Goal: Task Accomplishment & Management: Manage account settings

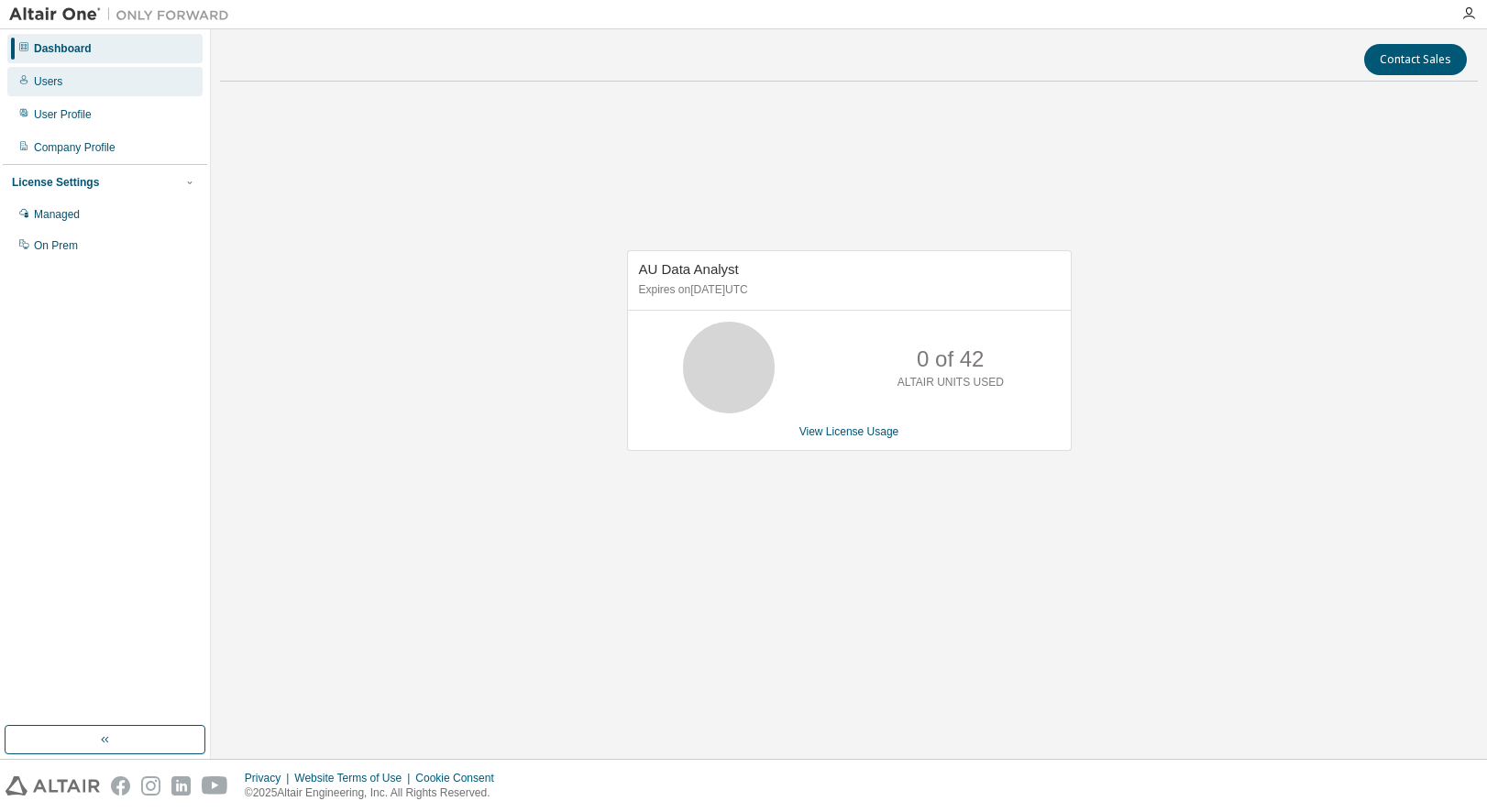
click at [99, 80] on div "Users" at bounding box center [105, 81] width 195 height 30
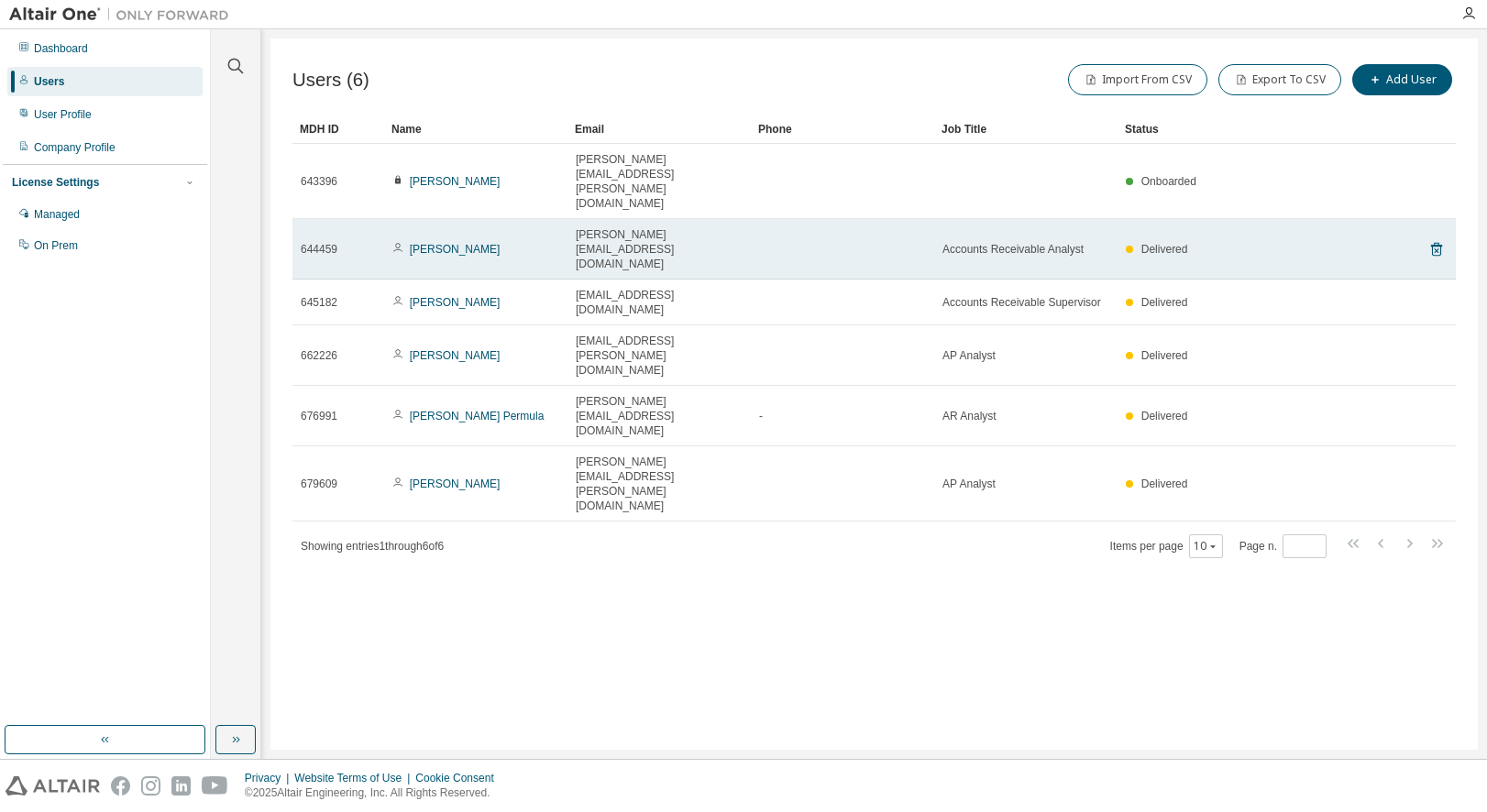
click at [626, 227] on span "elaine.may@artifexinteriorsystems.com" at bounding box center [659, 249] width 167 height 44
click at [1157, 243] on span "Delivered" at bounding box center [1164, 249] width 47 height 12
drag, startPoint x: 1157, startPoint y: 184, endPoint x: 1092, endPoint y: 187, distance: 65.1
click at [1092, 242] on div "Accounts Receivable Analyst" at bounding box center [1026, 249] width 167 height 14
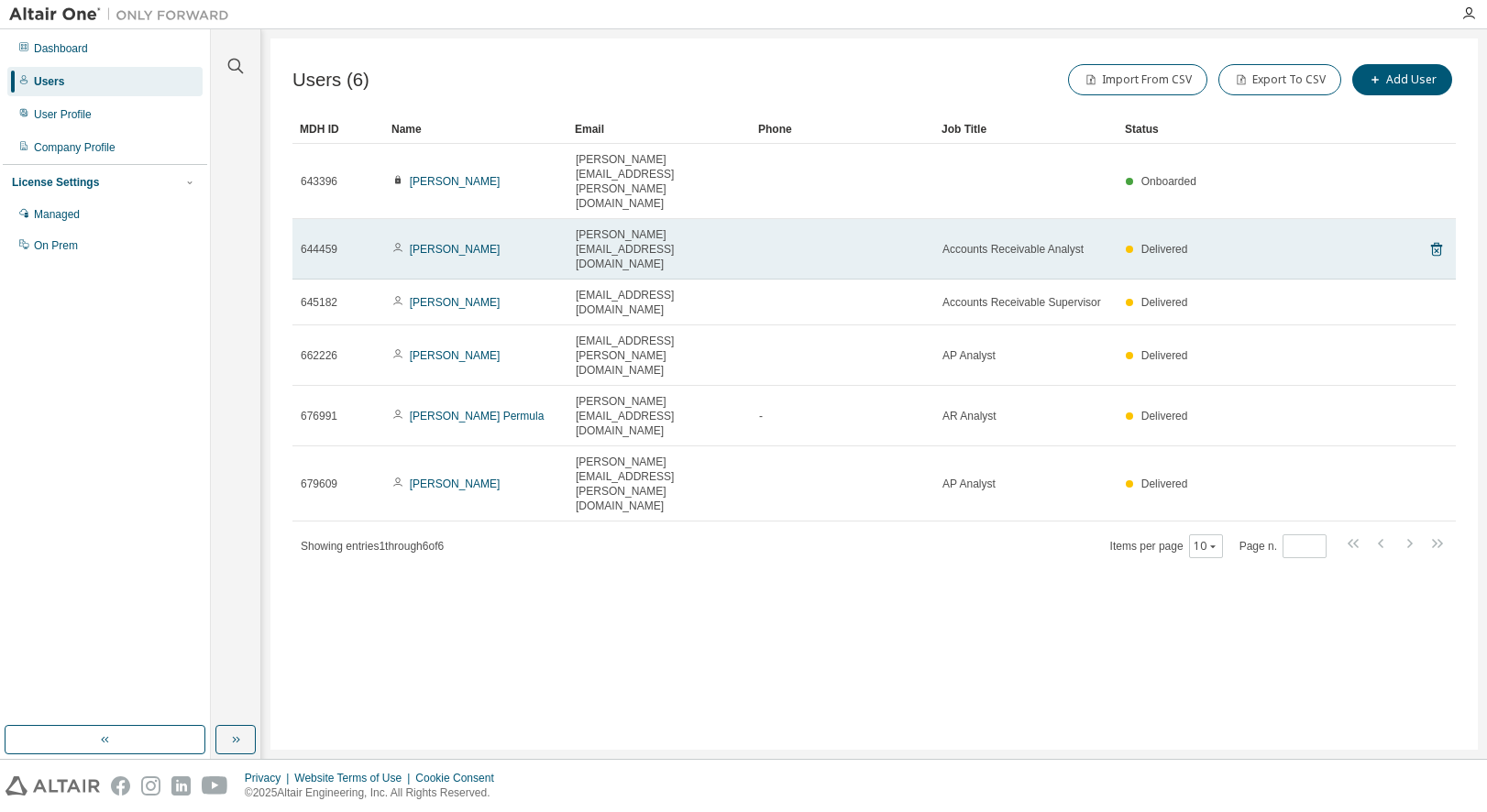
click at [1056, 242] on span "Accounts Receivable Analyst" at bounding box center [1013, 249] width 141 height 14
click at [1168, 243] on span "Delivered" at bounding box center [1164, 249] width 47 height 12
drag, startPoint x: 322, startPoint y: 185, endPoint x: 371, endPoint y: 185, distance: 49.0
click at [323, 242] on span "644459" at bounding box center [318, 249] width 36 height 14
click at [426, 243] on link "[PERSON_NAME]" at bounding box center [455, 249] width 91 height 12
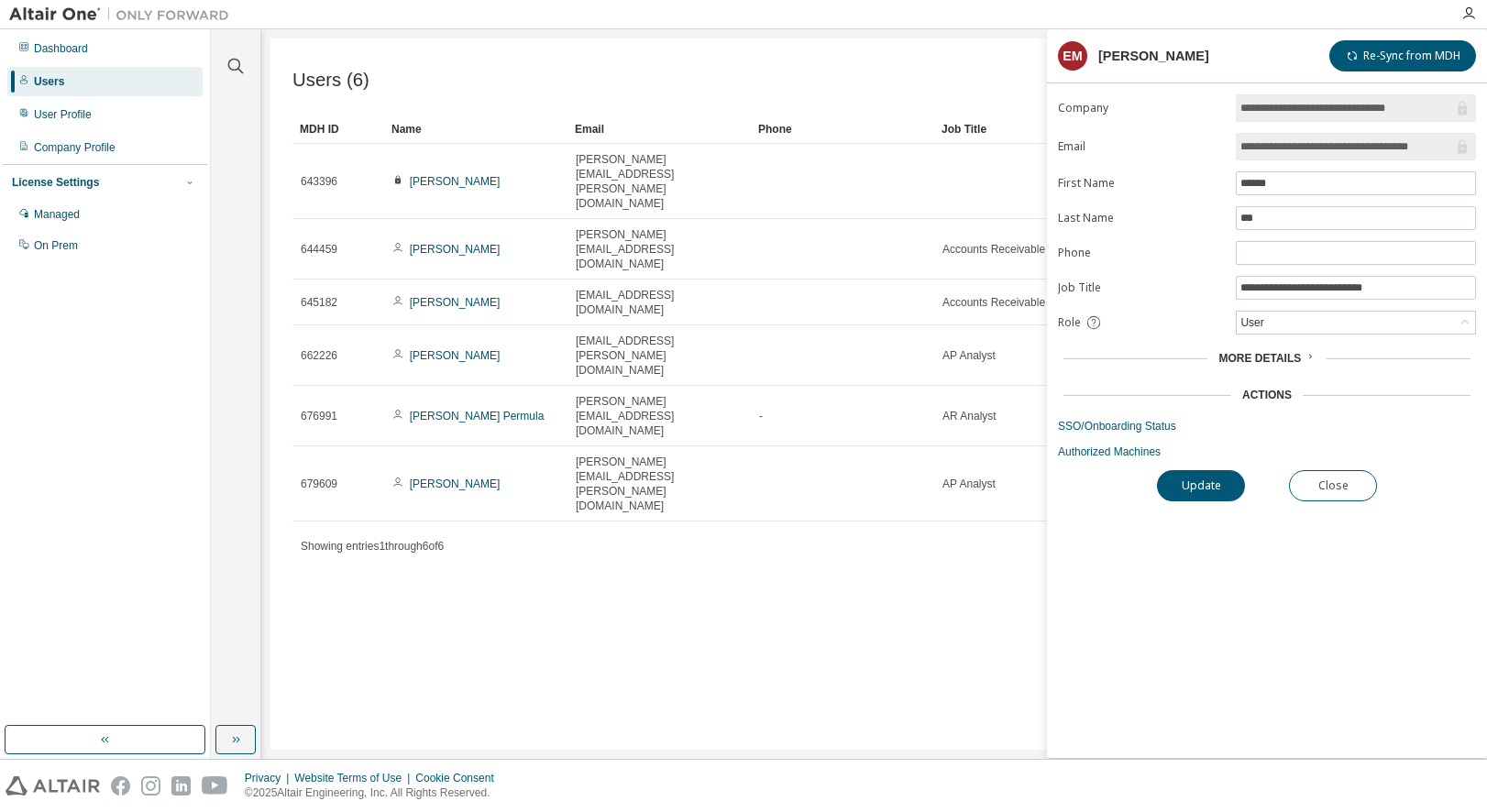
click at [799, 59] on div "Users (6) Import From CSV Export To CSV Add User Clear Load Save Save As Field …" at bounding box center [874, 394] width 1208 height 711
click at [1309, 487] on button "Close" at bounding box center [1333, 485] width 88 height 31
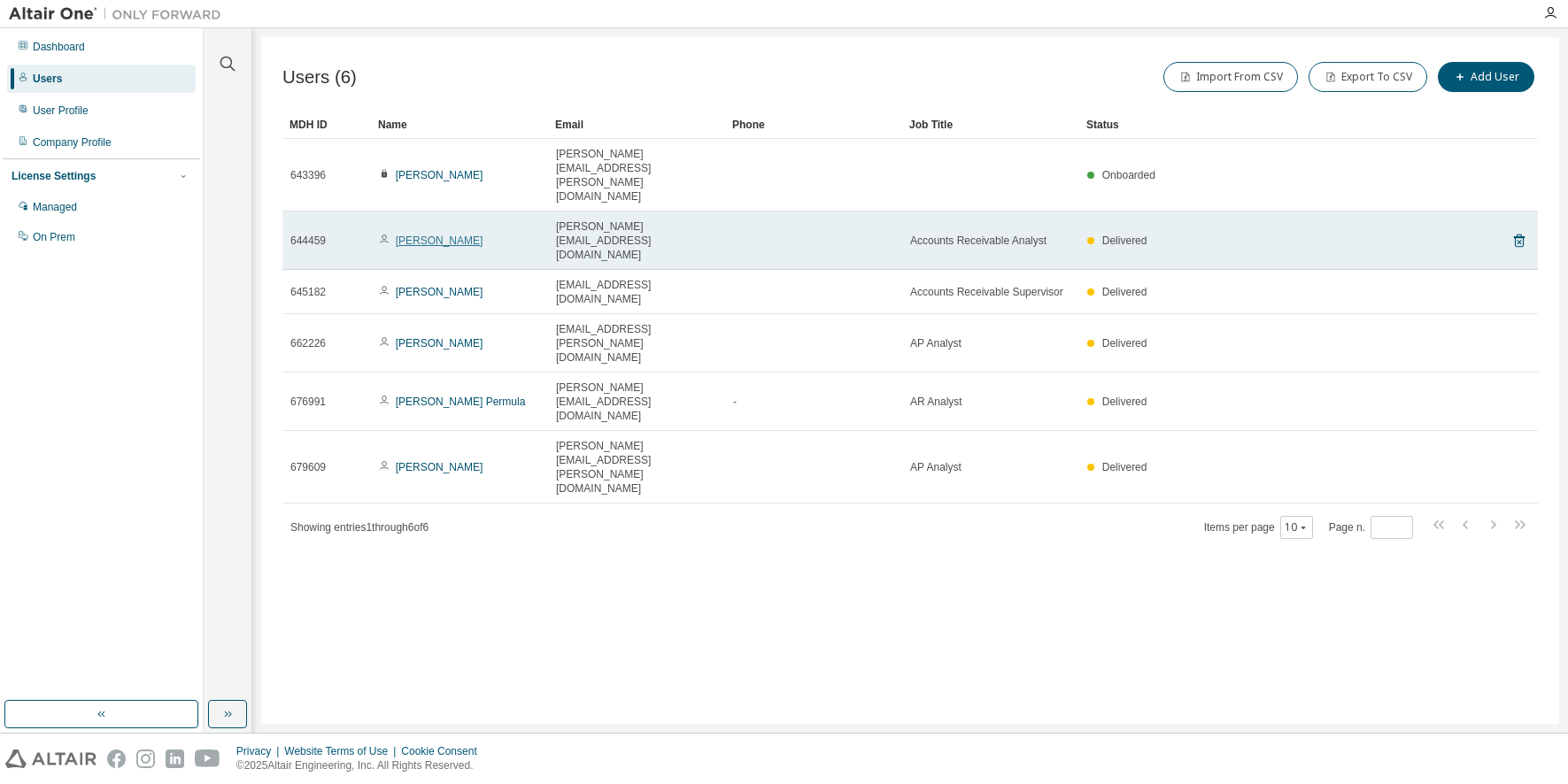
click at [407, 235] on link "[PERSON_NAME]" at bounding box center [439, 240] width 87 height 12
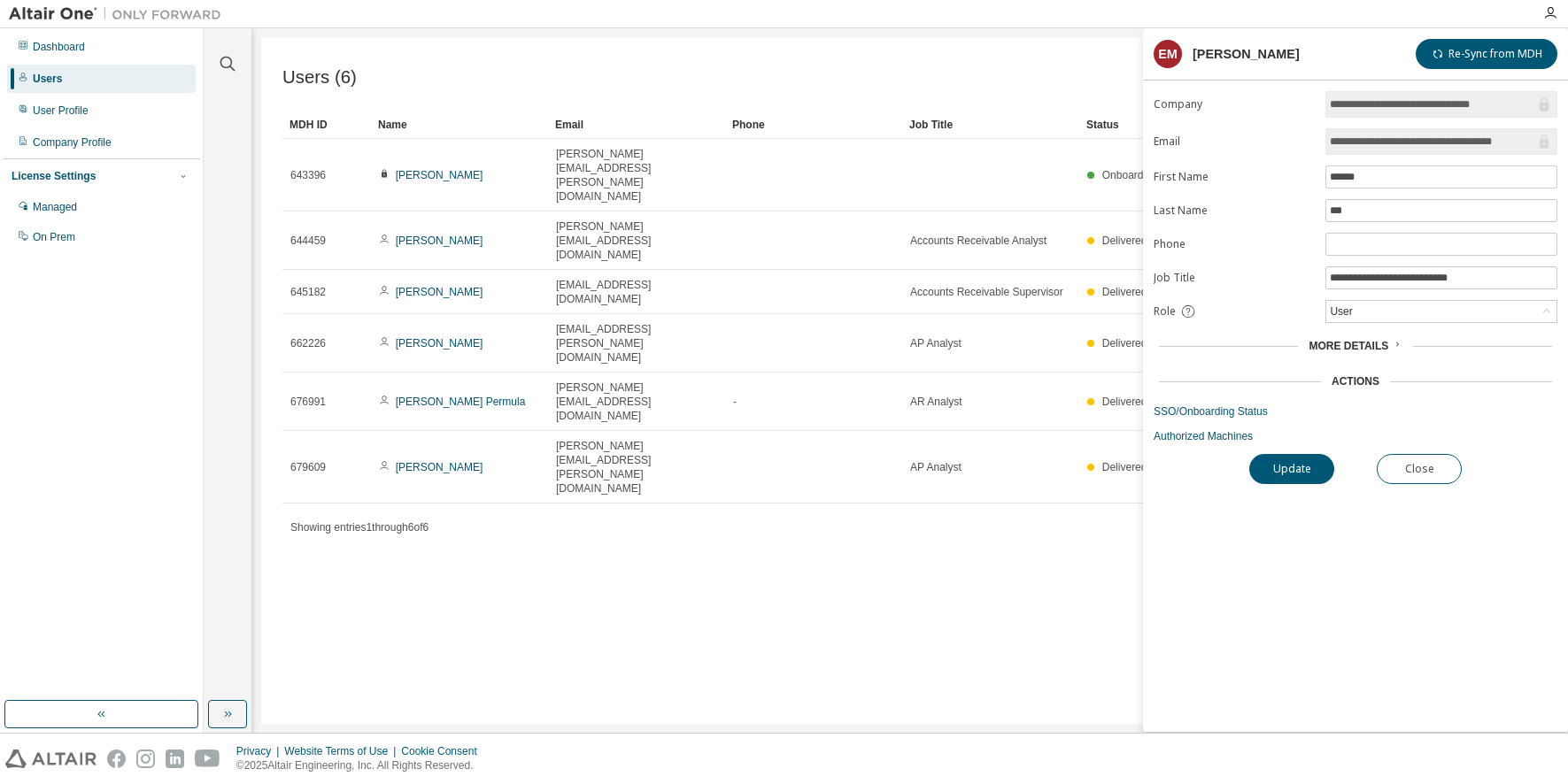
click at [1388, 345] on div "More Details" at bounding box center [1354, 345] width 93 height 14
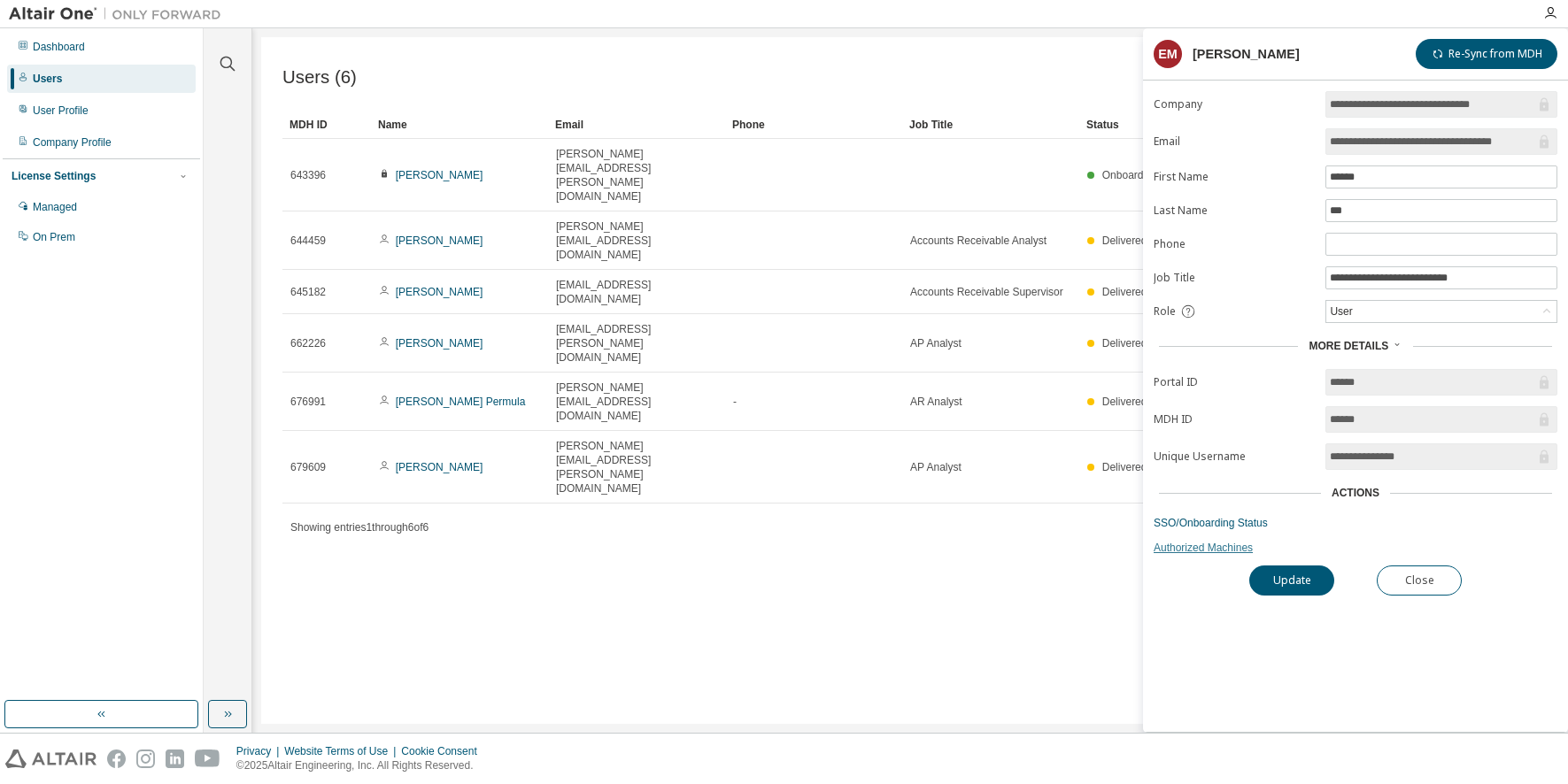
click at [1237, 550] on link "Authorized Machines" at bounding box center [1355, 548] width 404 height 14
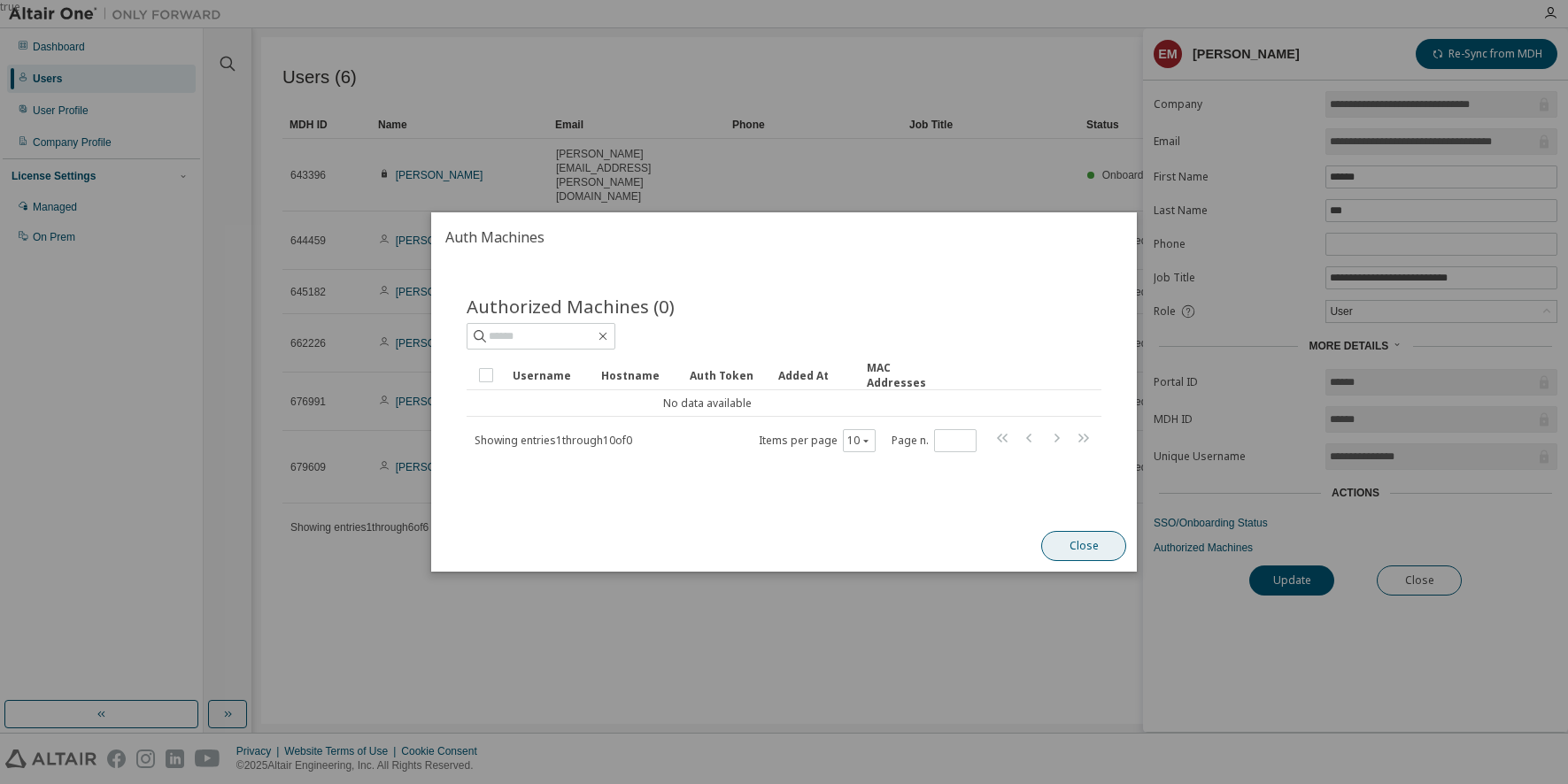
click at [1068, 543] on button "Close" at bounding box center [1084, 546] width 85 height 30
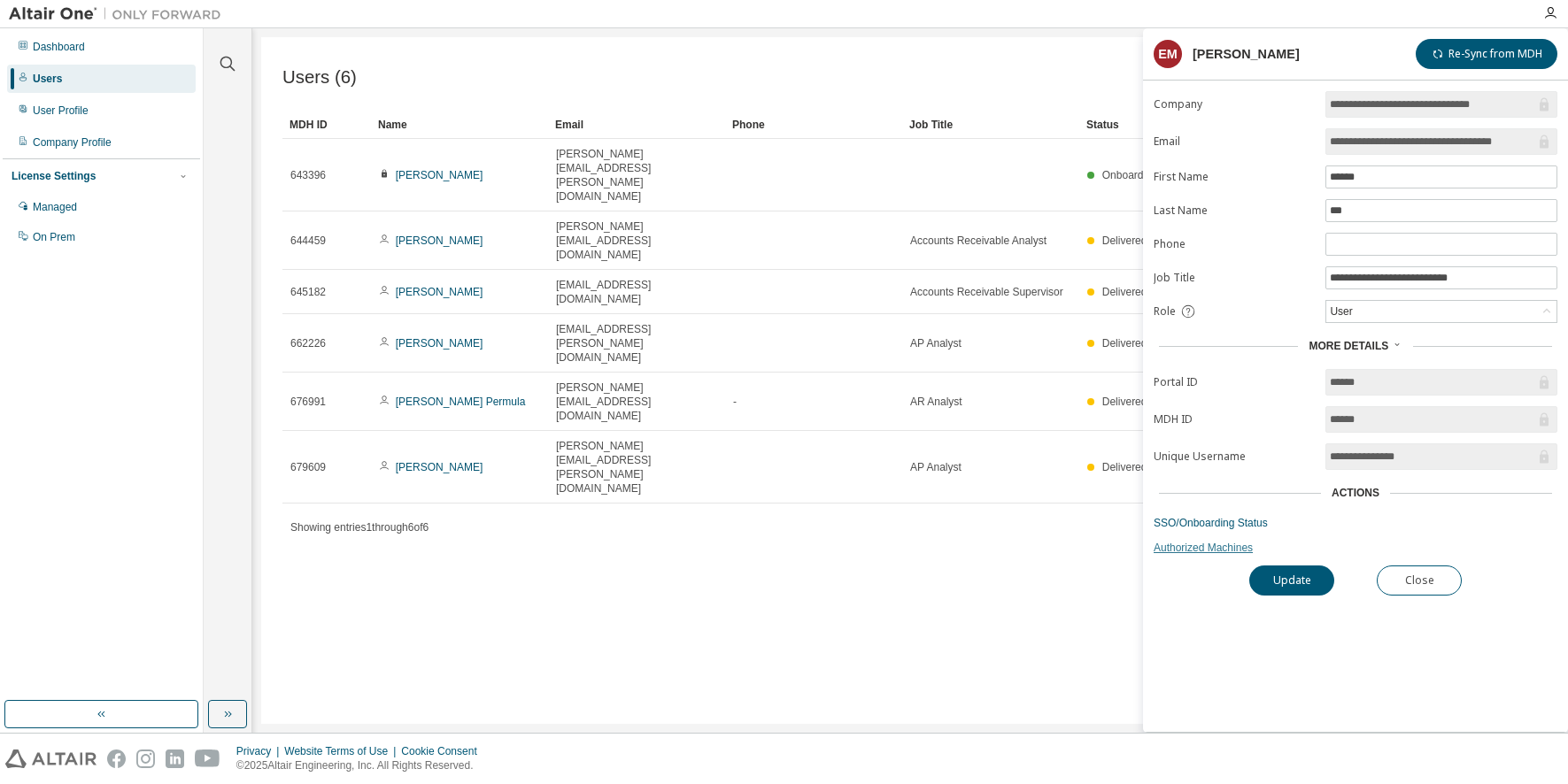
click at [1221, 552] on link "Authorized Machines" at bounding box center [1355, 548] width 404 height 14
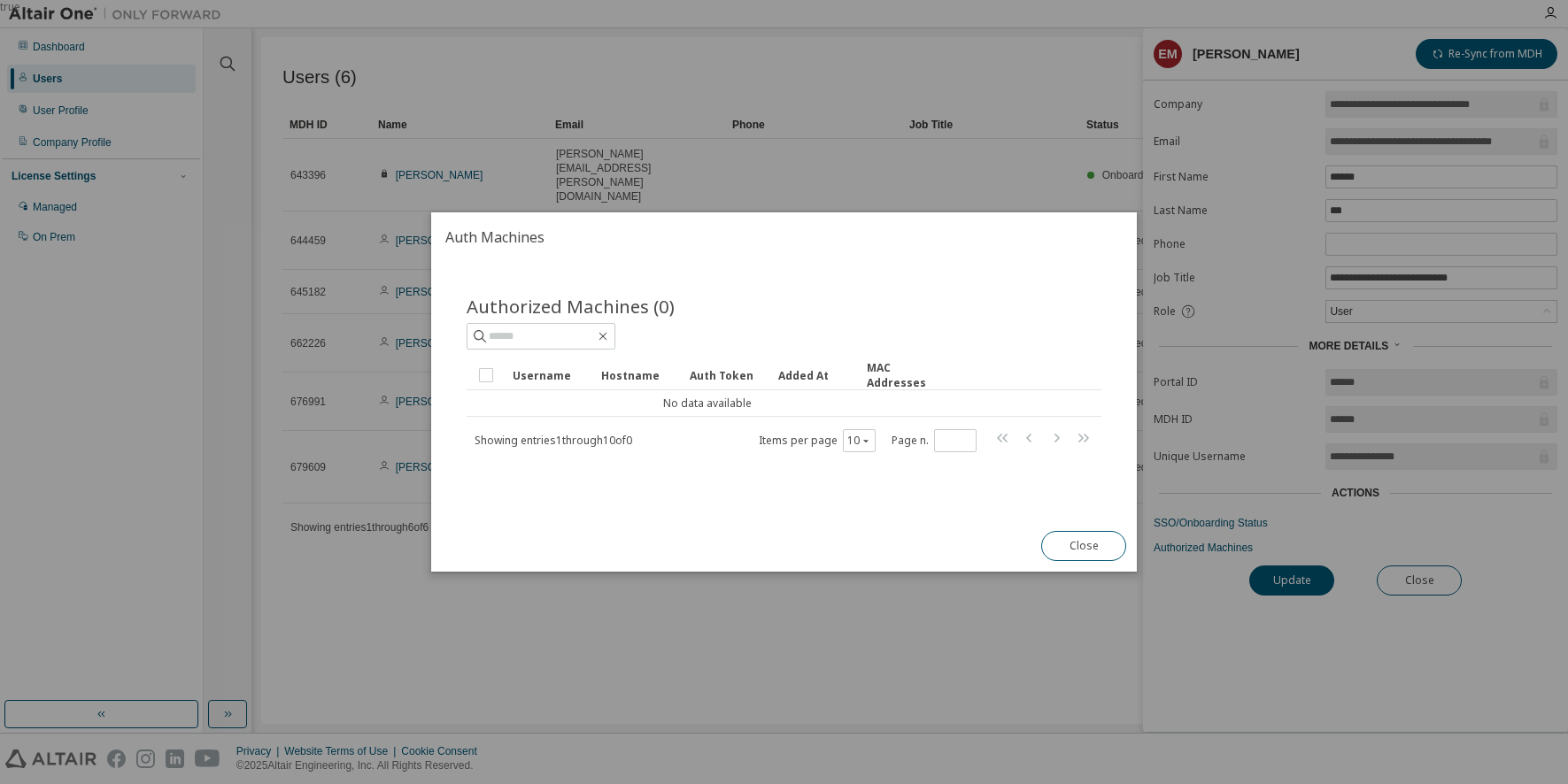
click at [1053, 259] on h2 "Auth Machines" at bounding box center [784, 237] width 705 height 50
click at [1051, 312] on div "Authorized Machines (0)" at bounding box center [784, 306] width 635 height 25
click at [1089, 548] on button "Close" at bounding box center [1084, 546] width 85 height 30
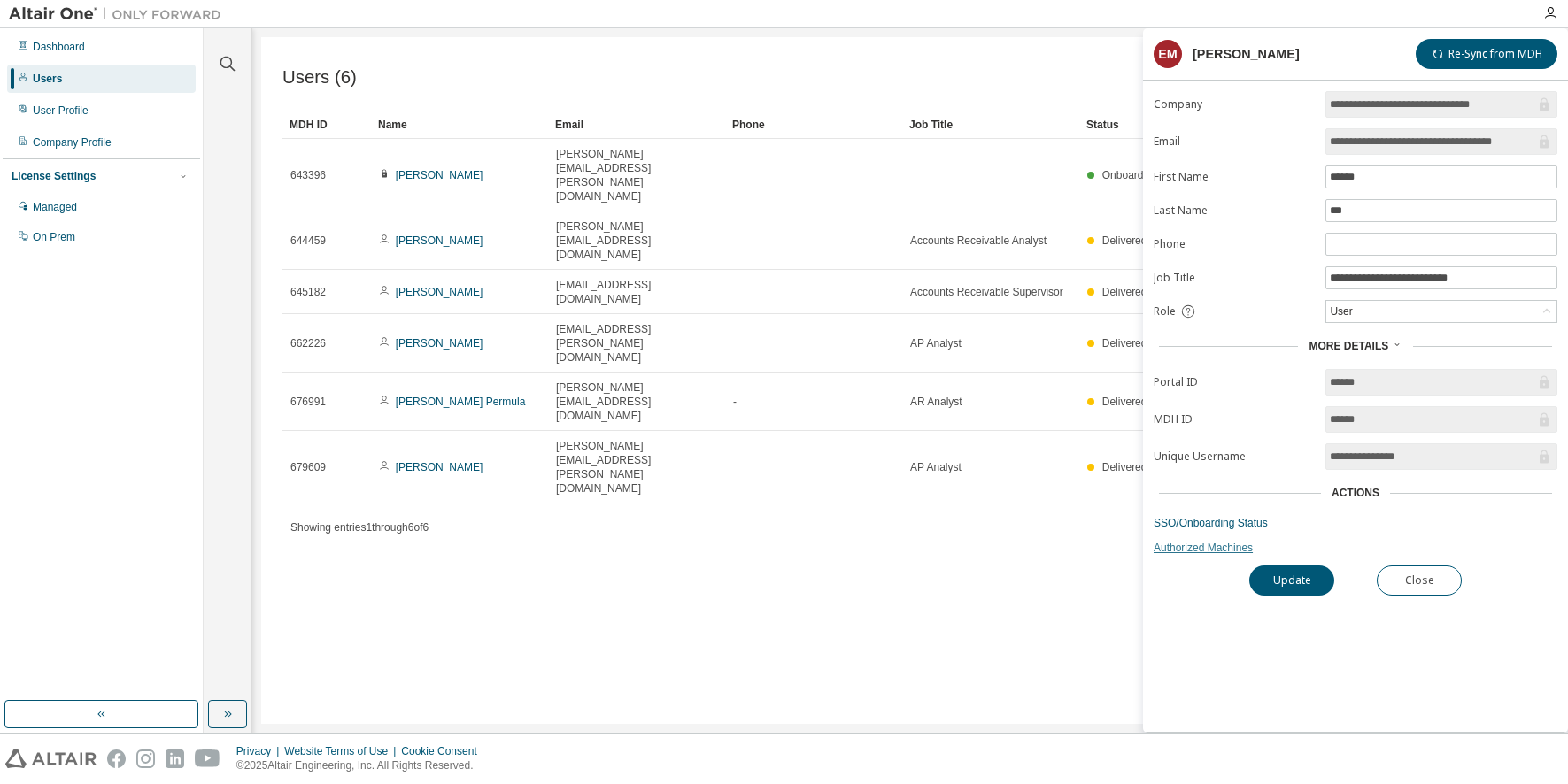
click at [1215, 548] on link "Authorized Machines" at bounding box center [1355, 548] width 404 height 14
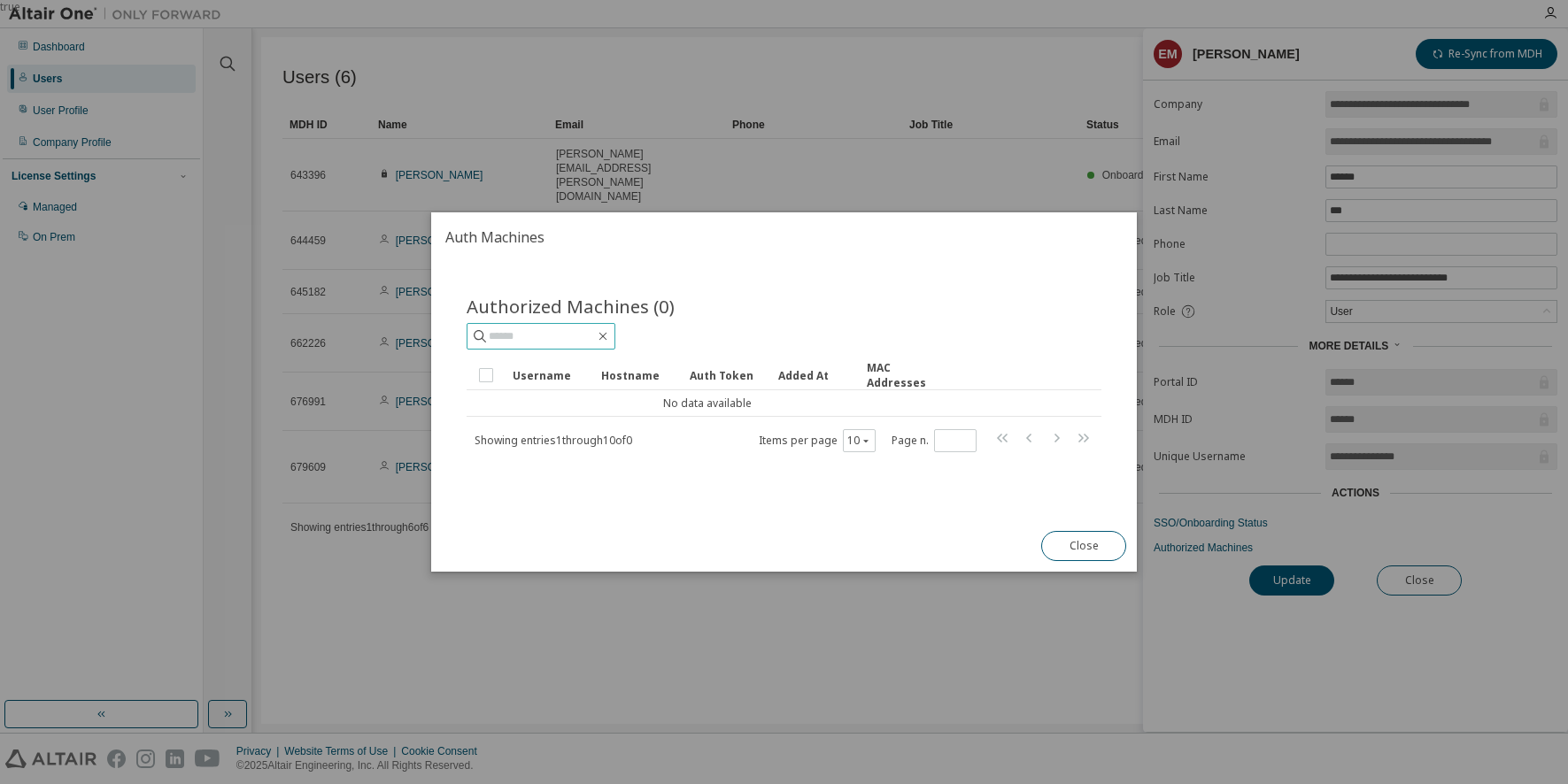
click at [551, 337] on input "text" at bounding box center [541, 336] width 106 height 17
click at [471, 260] on h2 "Auth Machines" at bounding box center [784, 237] width 705 height 50
click at [525, 334] on input "text" at bounding box center [541, 336] width 106 height 17
paste input "**********"
type input "**********"
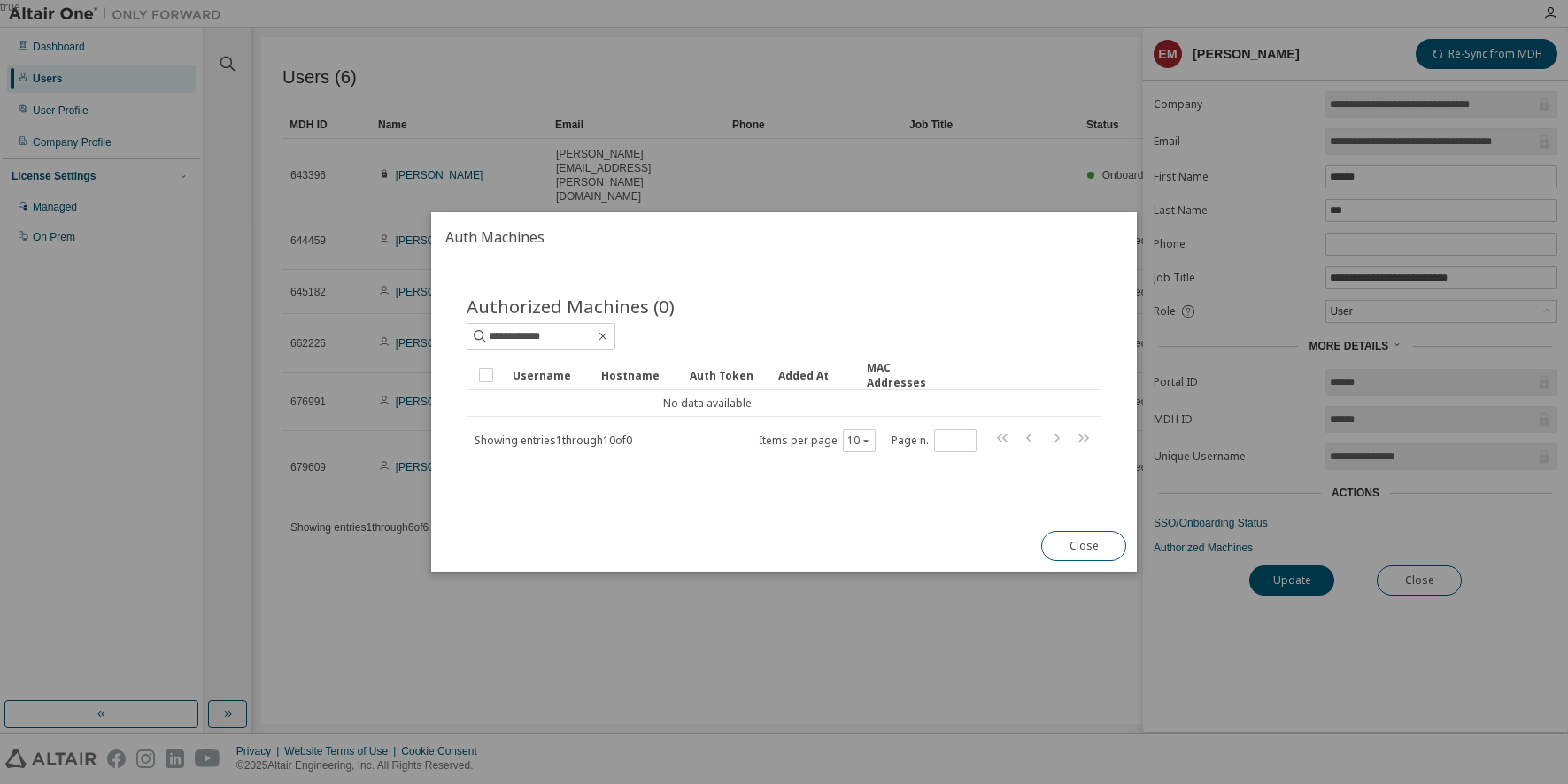
click at [629, 380] on div "Hostname" at bounding box center [638, 375] width 75 height 29
click at [867, 446] on button "10" at bounding box center [859, 440] width 24 height 14
click at [977, 358] on div "**********" at bounding box center [784, 373] width 635 height 159
click at [1086, 548] on button "Close" at bounding box center [1084, 546] width 85 height 30
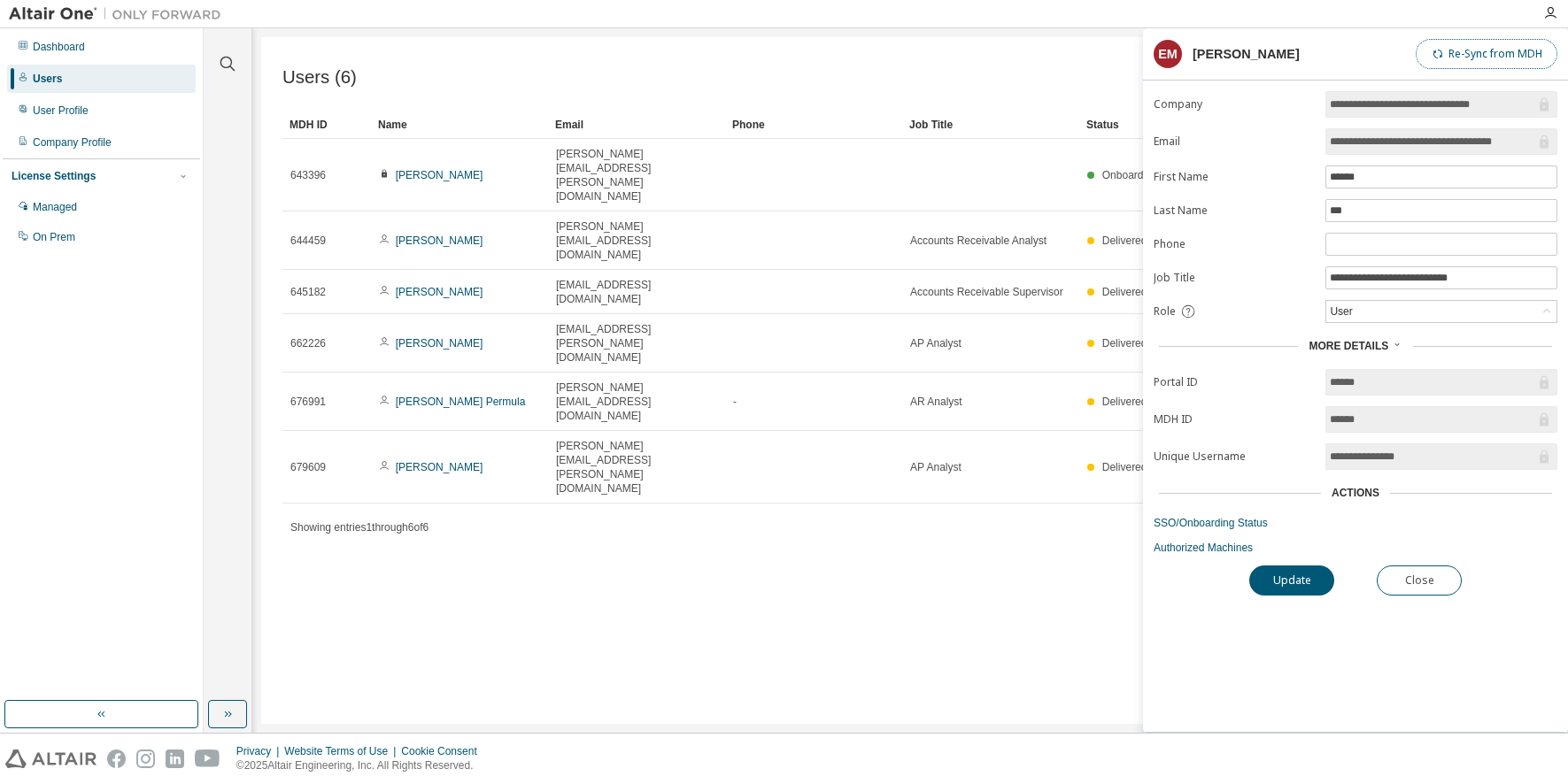
click at [1435, 58] on button "Re-Sync from MDH" at bounding box center [1487, 53] width 142 height 30
click at [1292, 588] on button "Update" at bounding box center [1292, 581] width 85 height 30
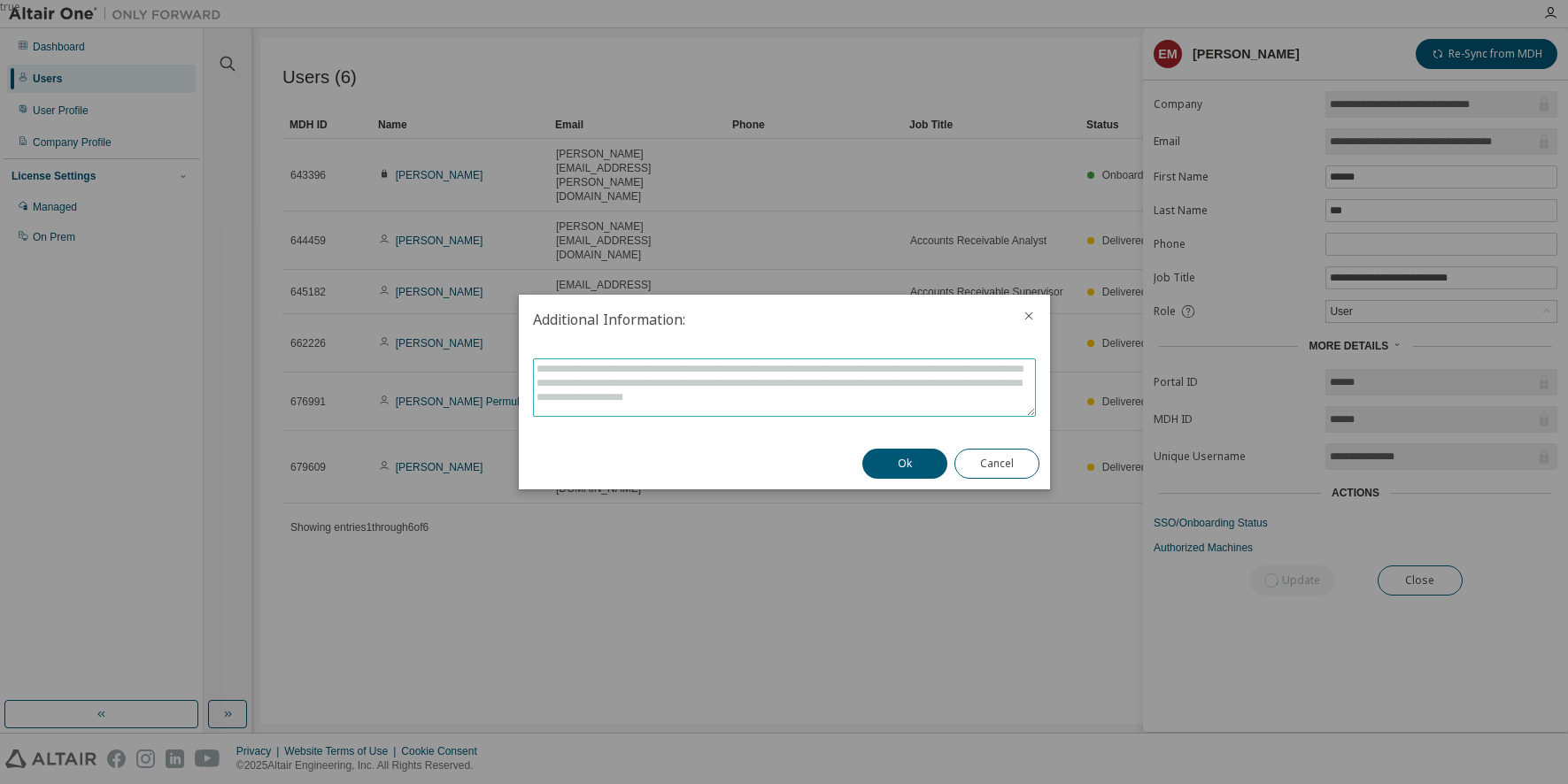
click at [755, 393] on textarea at bounding box center [784, 387] width 501 height 57
type textarea "*"
paste textarea "**********"
click at [794, 367] on textarea "**********" at bounding box center [784, 387] width 501 height 57
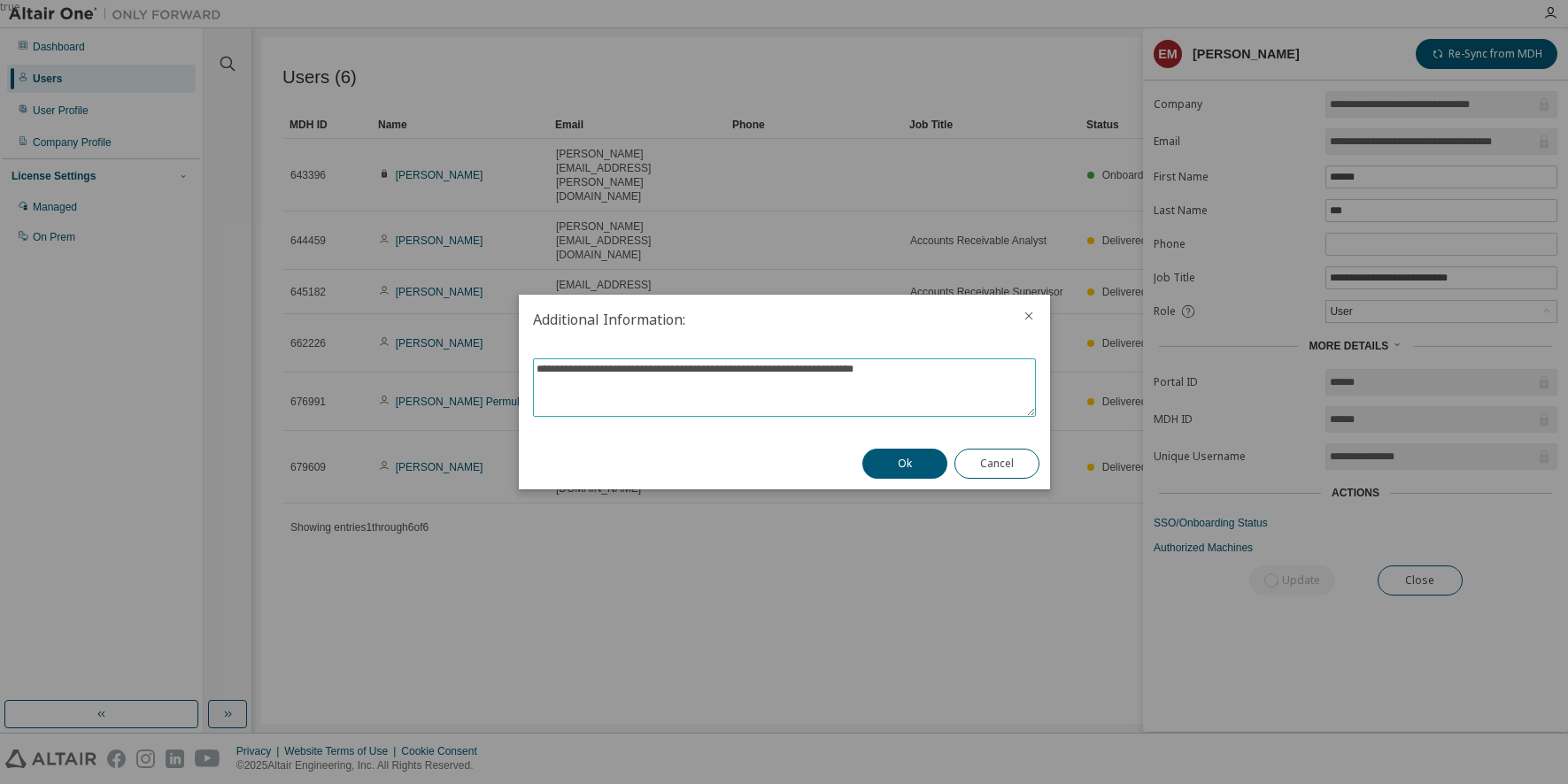
click at [744, 368] on textarea "**********" at bounding box center [784, 387] width 501 height 57
click at [862, 372] on textarea "**********" at bounding box center [784, 387] width 501 height 57
type textarea "**********"
click at [920, 463] on button "Ok" at bounding box center [905, 464] width 85 height 30
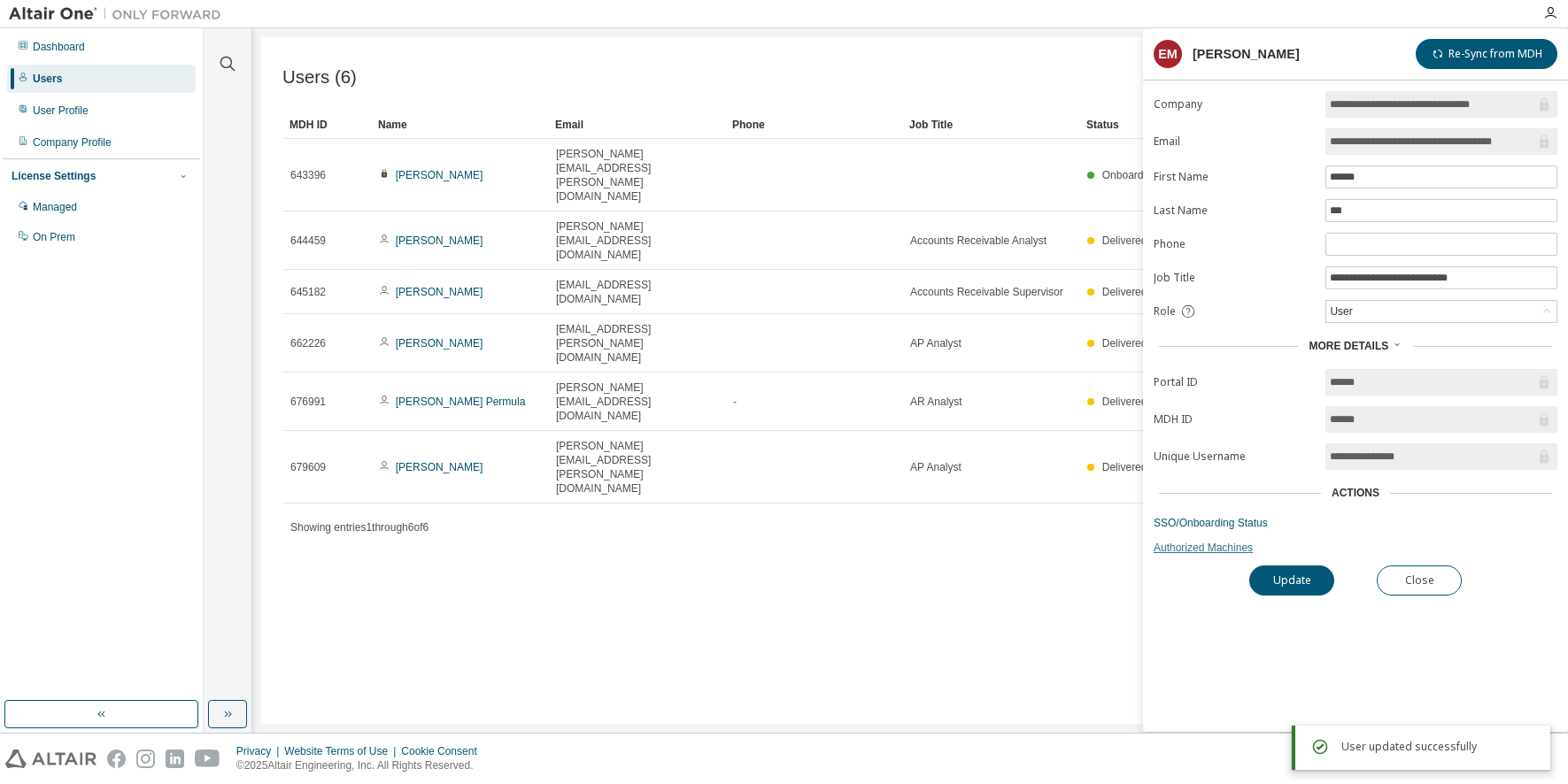
click at [1216, 549] on link "Authorized Machines" at bounding box center [1355, 548] width 404 height 14
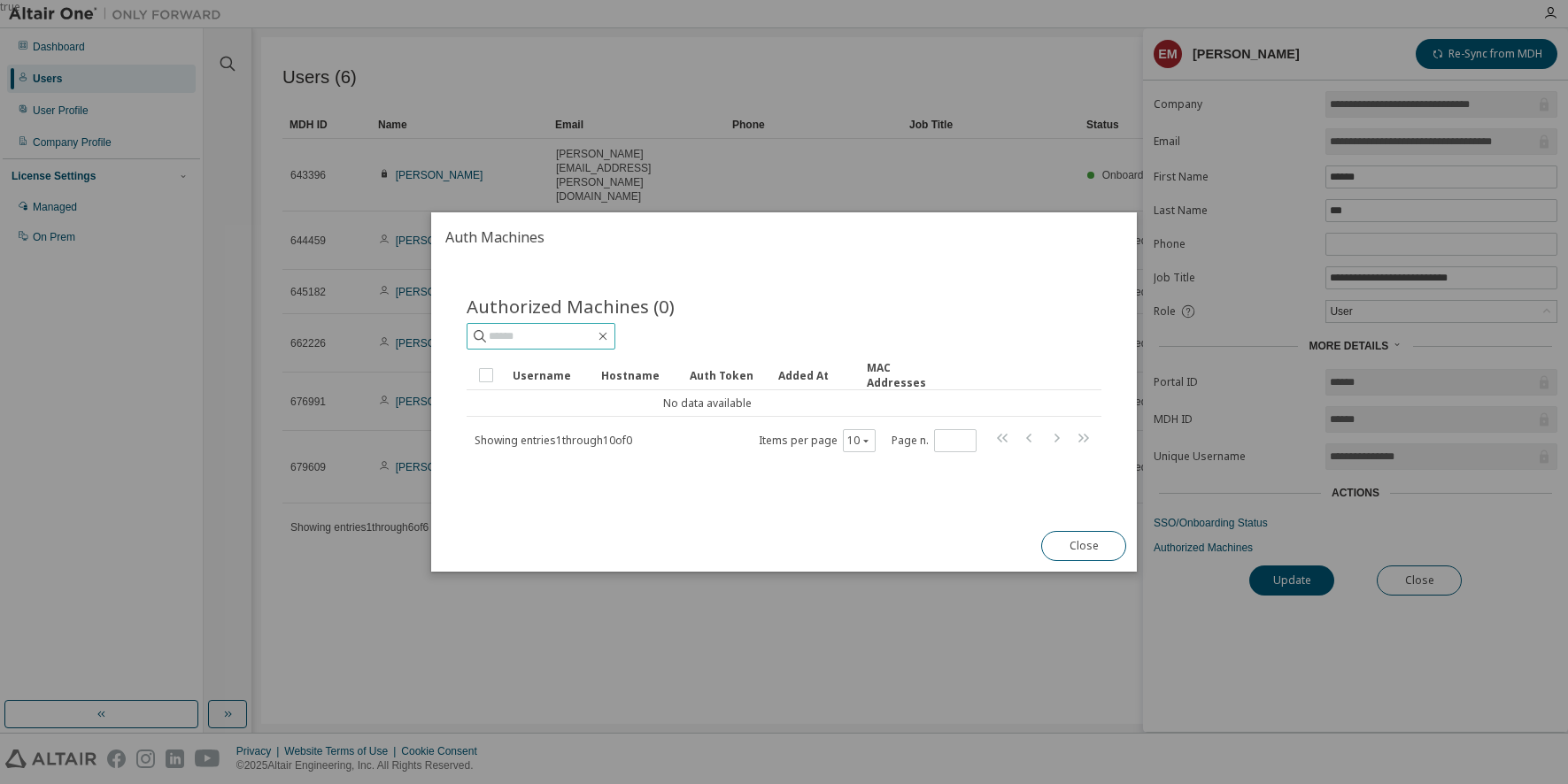
click at [537, 334] on input "text" at bounding box center [541, 336] width 106 height 17
paste input "**********"
type input "**********"
click at [1092, 541] on button "Close" at bounding box center [1084, 546] width 85 height 30
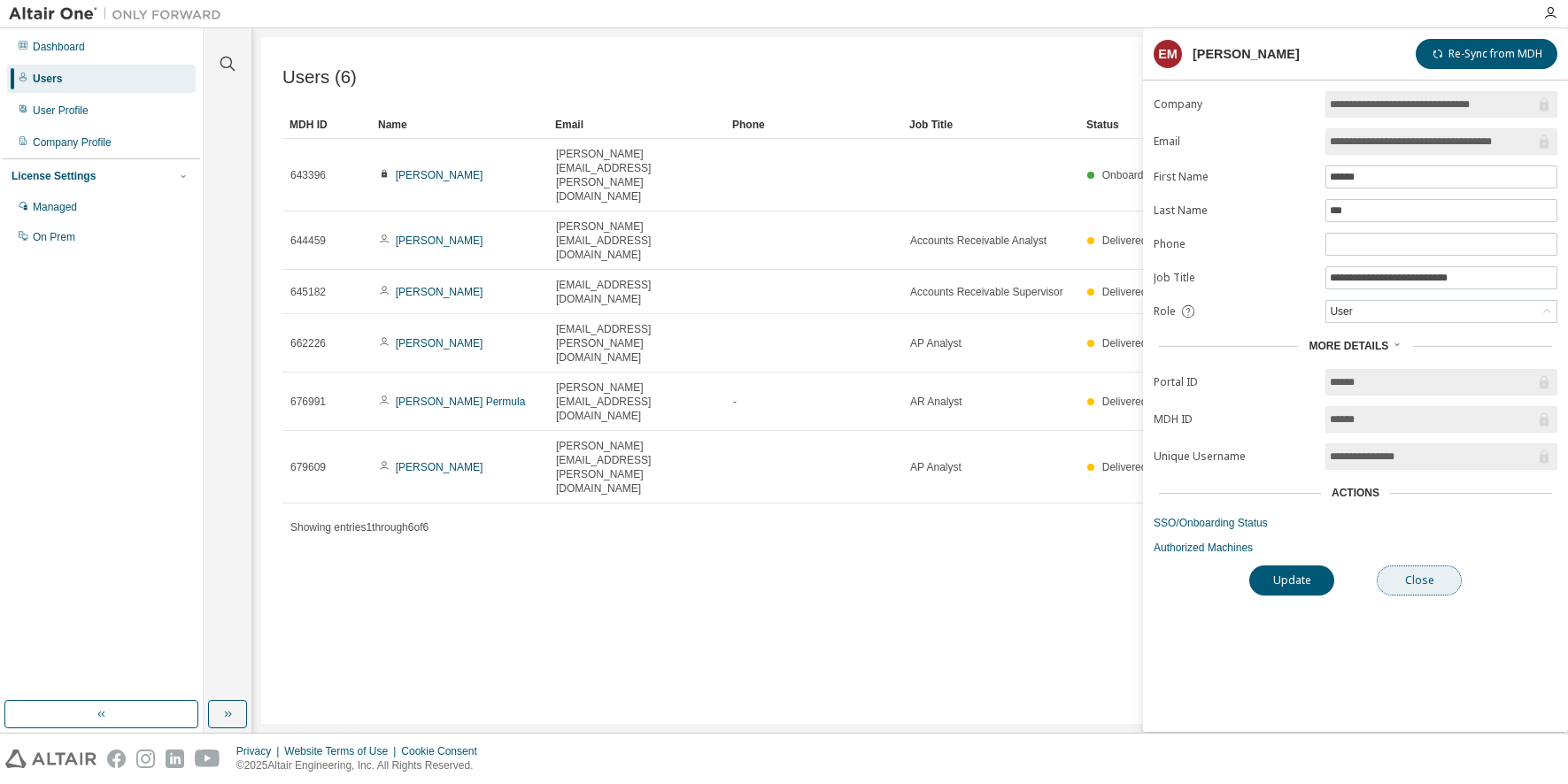
click at [1432, 573] on button "Close" at bounding box center [1419, 581] width 85 height 30
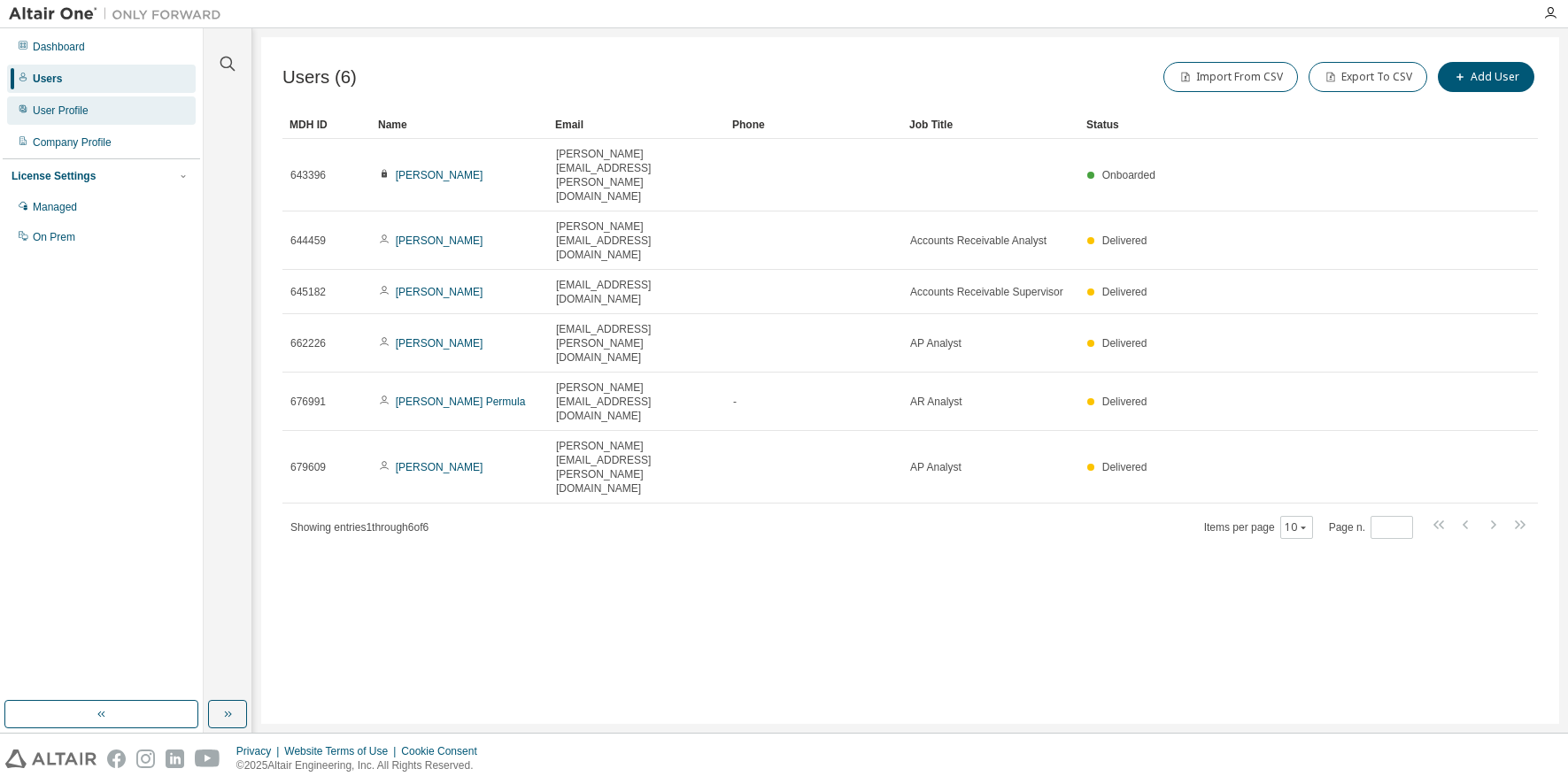
click at [52, 111] on div "User Profile" at bounding box center [61, 110] width 56 height 14
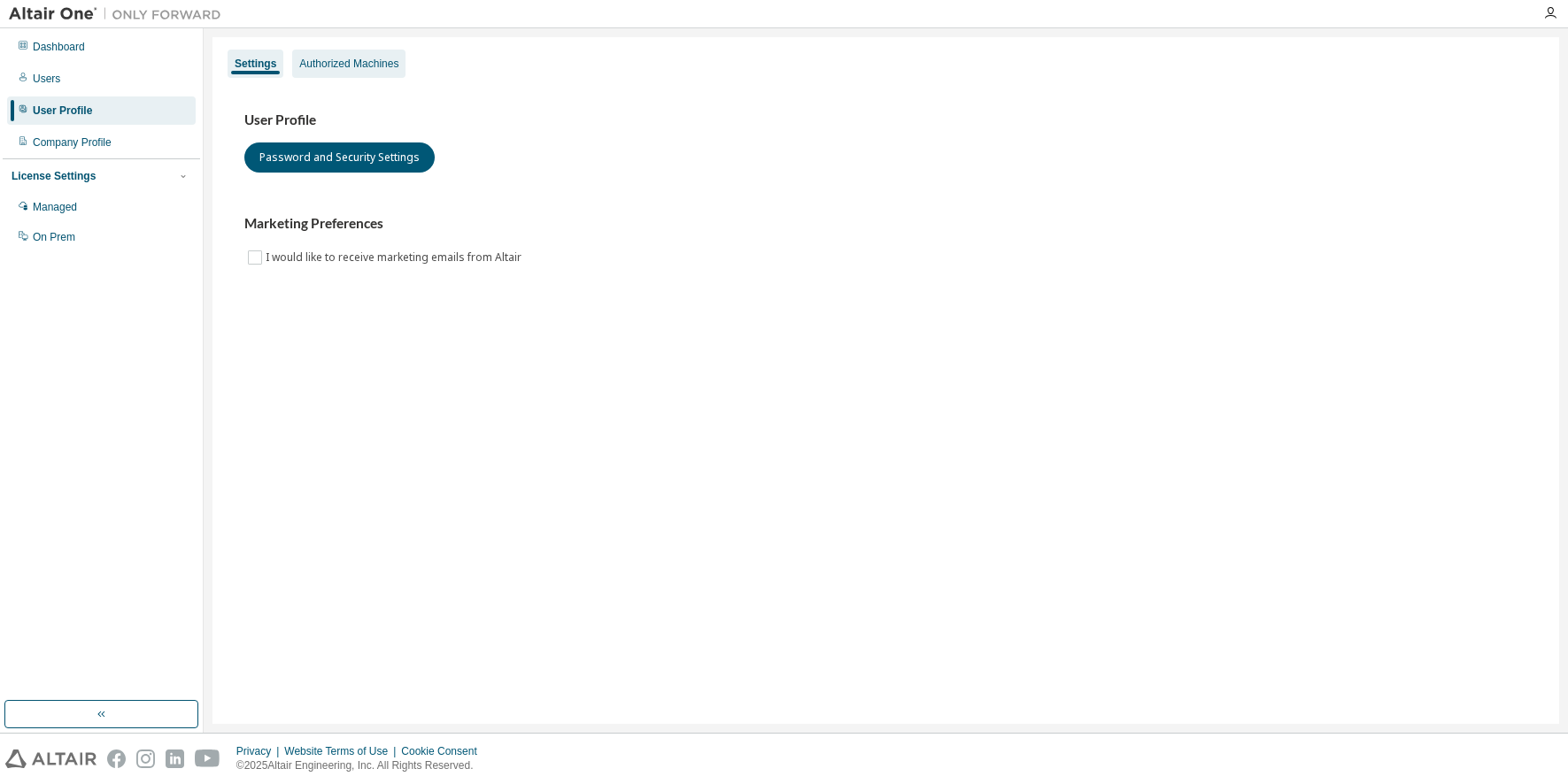
click at [318, 70] on div "Authorized Machines" at bounding box center [349, 63] width 99 height 14
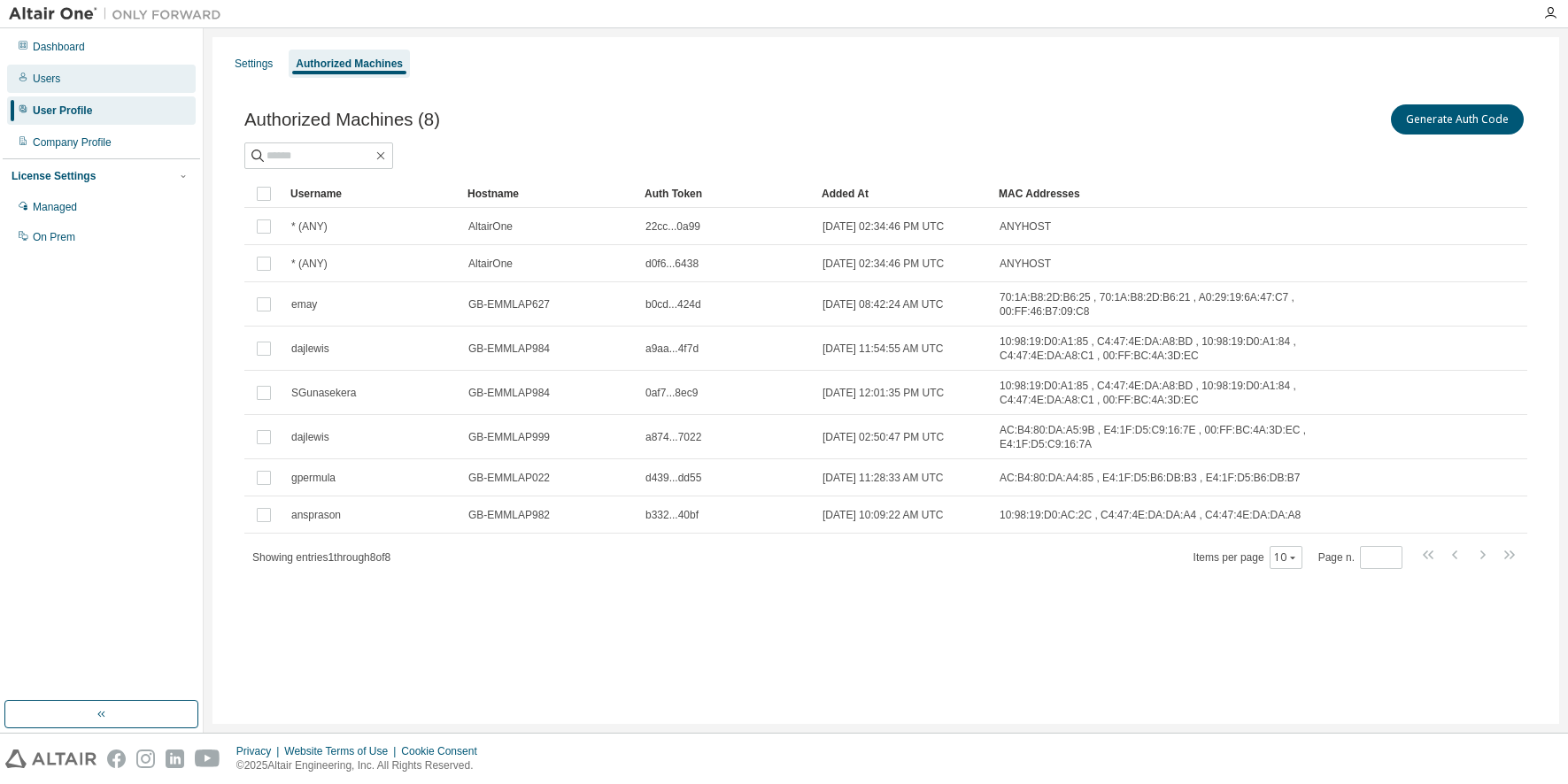
click at [56, 78] on div "Users" at bounding box center [47, 78] width 28 height 14
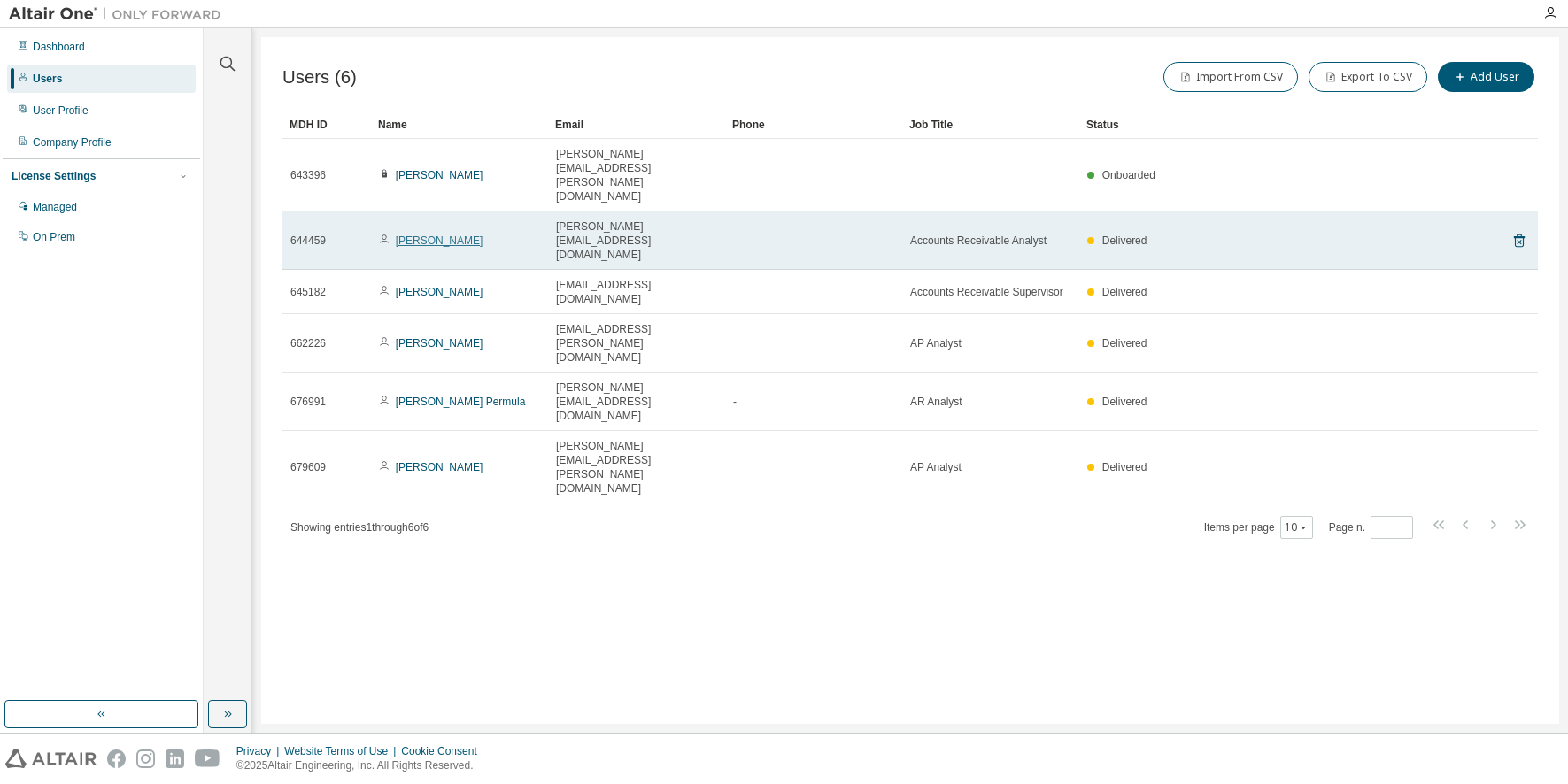
click at [413, 235] on link "[PERSON_NAME]" at bounding box center [439, 240] width 87 height 12
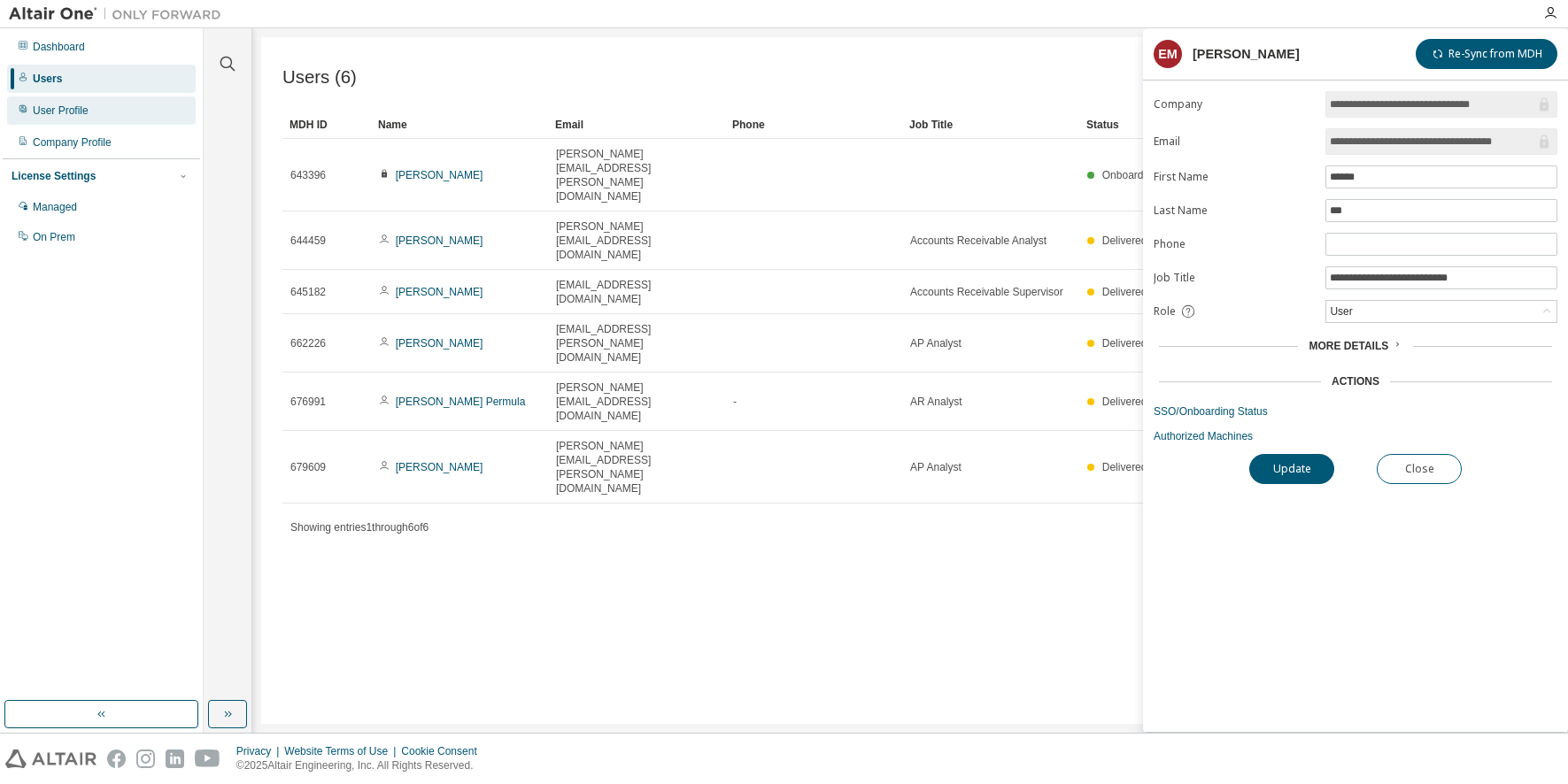
click at [95, 118] on div "User Profile" at bounding box center [101, 110] width 189 height 29
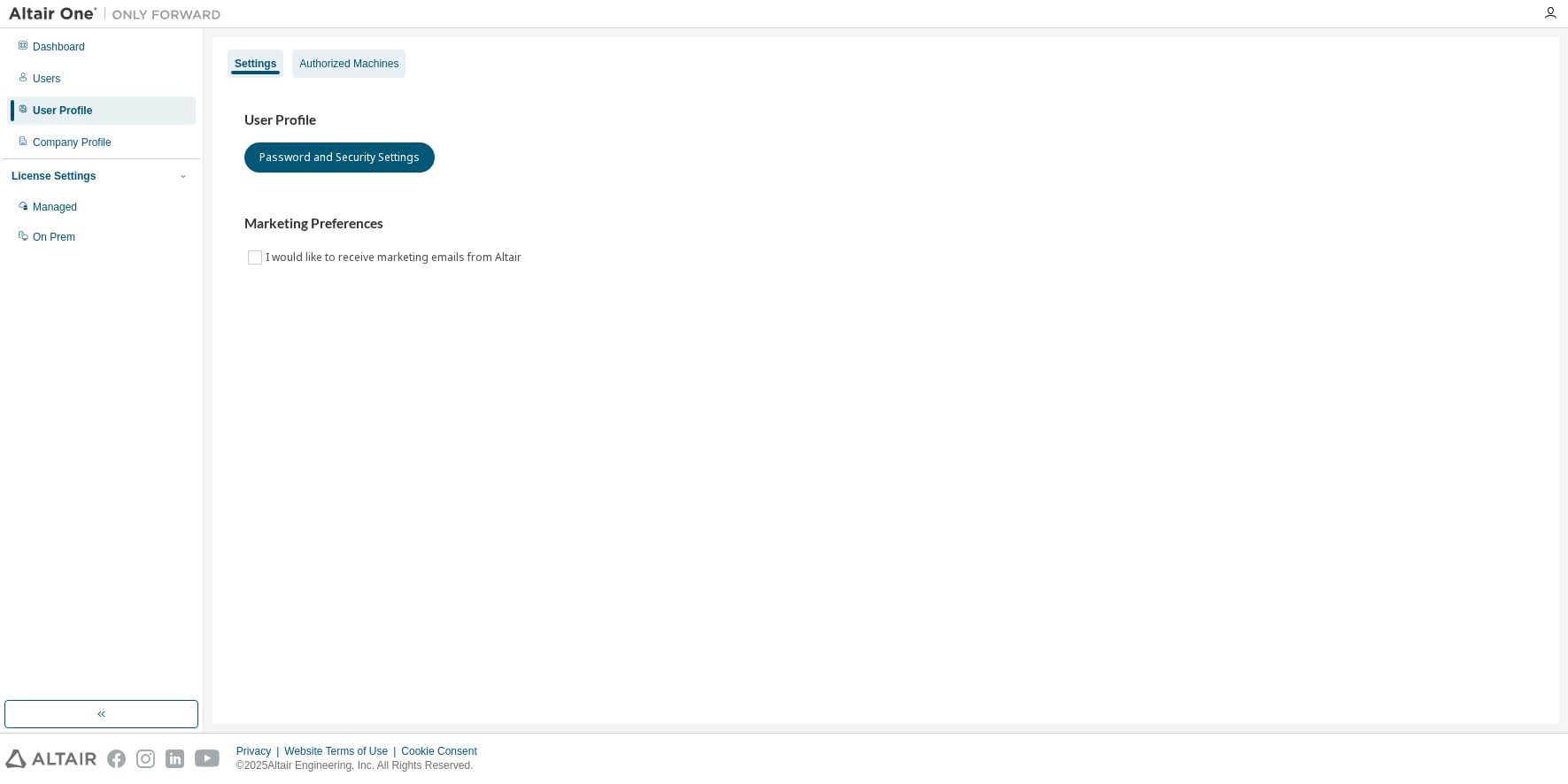
click at [335, 70] on div "Authorized Machines" at bounding box center [349, 63] width 99 height 14
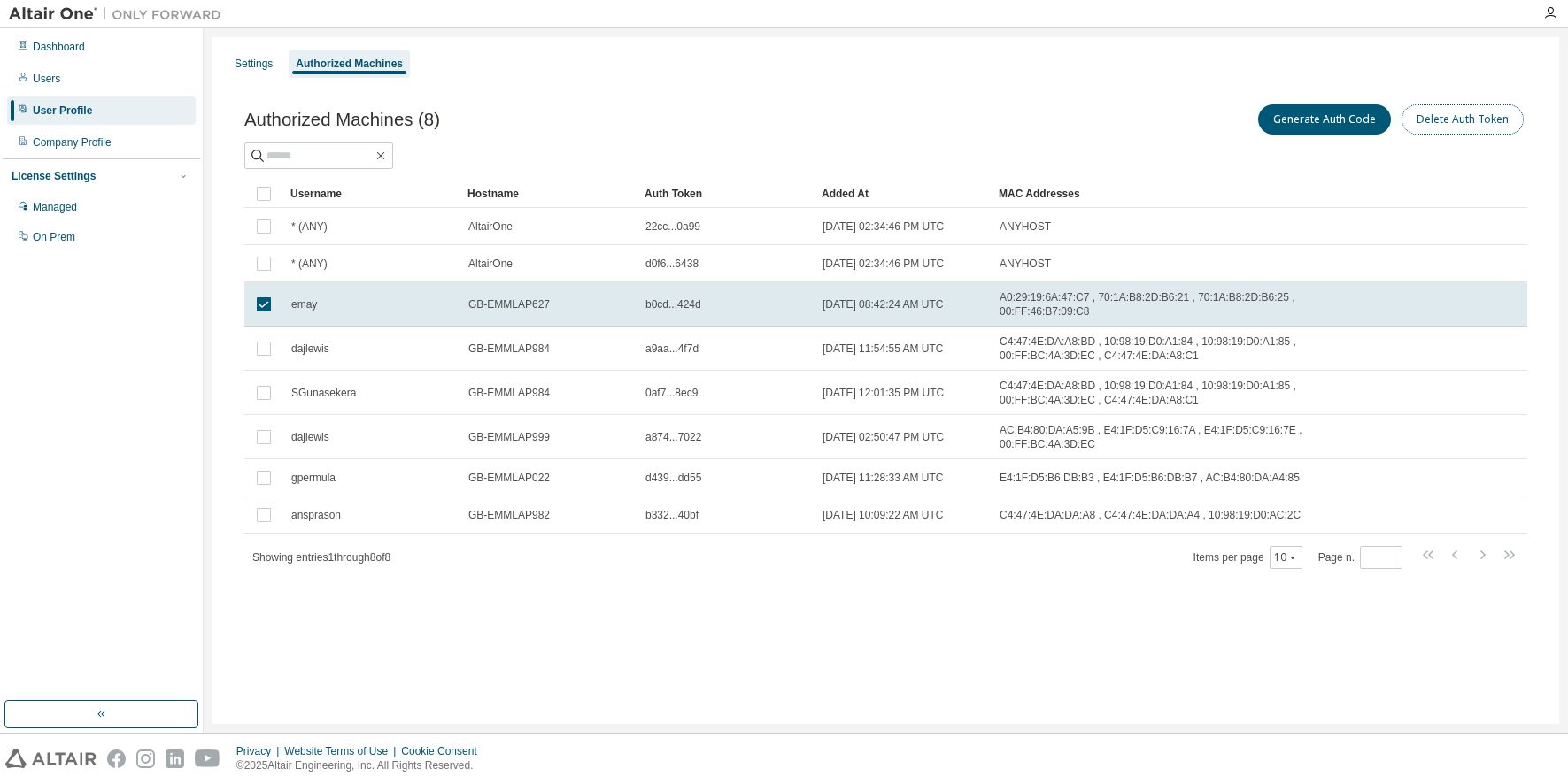
click at [1435, 122] on button "Delete Auth Token" at bounding box center [1462, 119] width 122 height 30
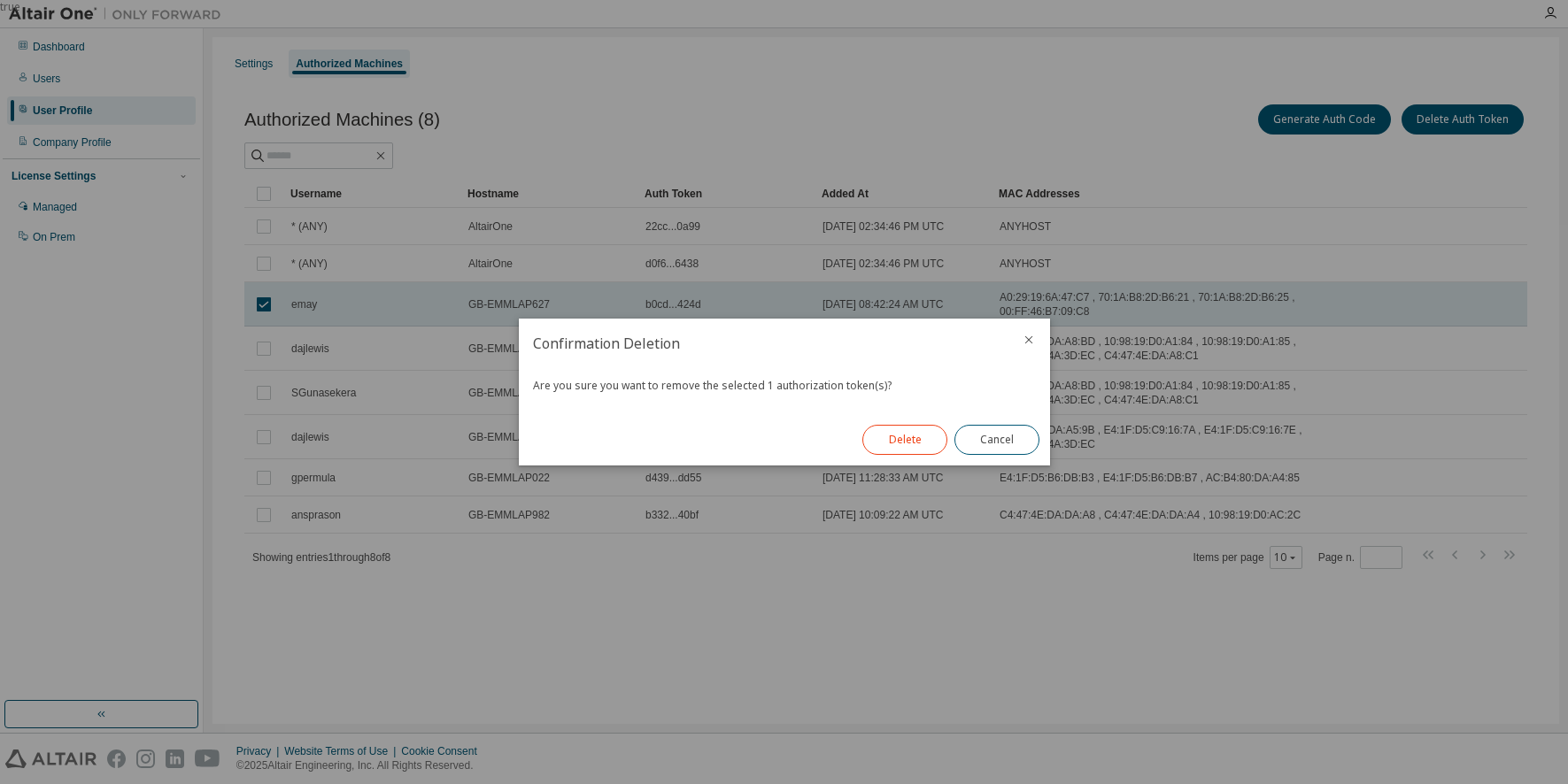
click at [908, 444] on button "Delete" at bounding box center [905, 440] width 85 height 30
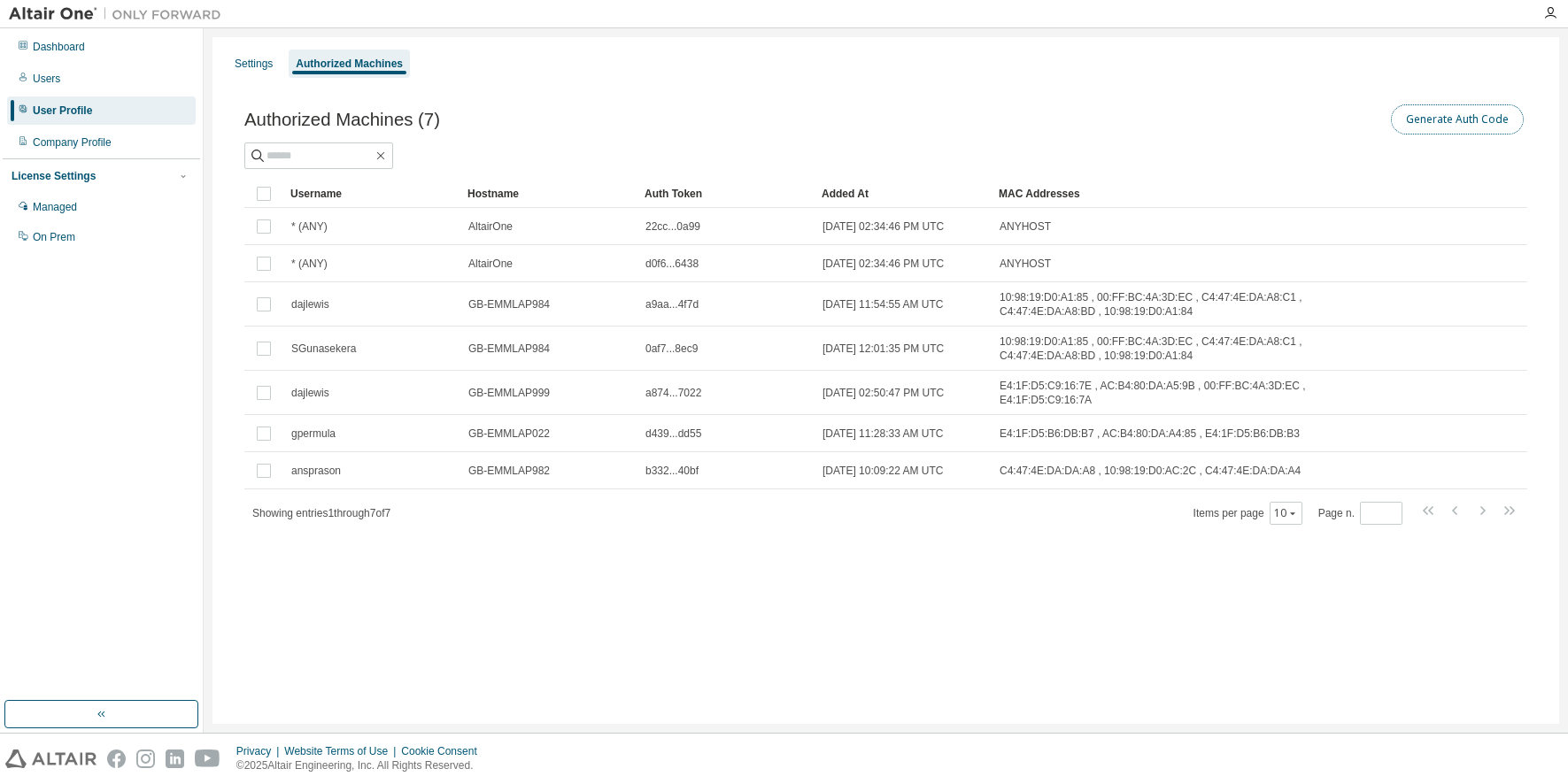
click at [1435, 125] on button "Generate Auth Code" at bounding box center [1458, 119] width 133 height 30
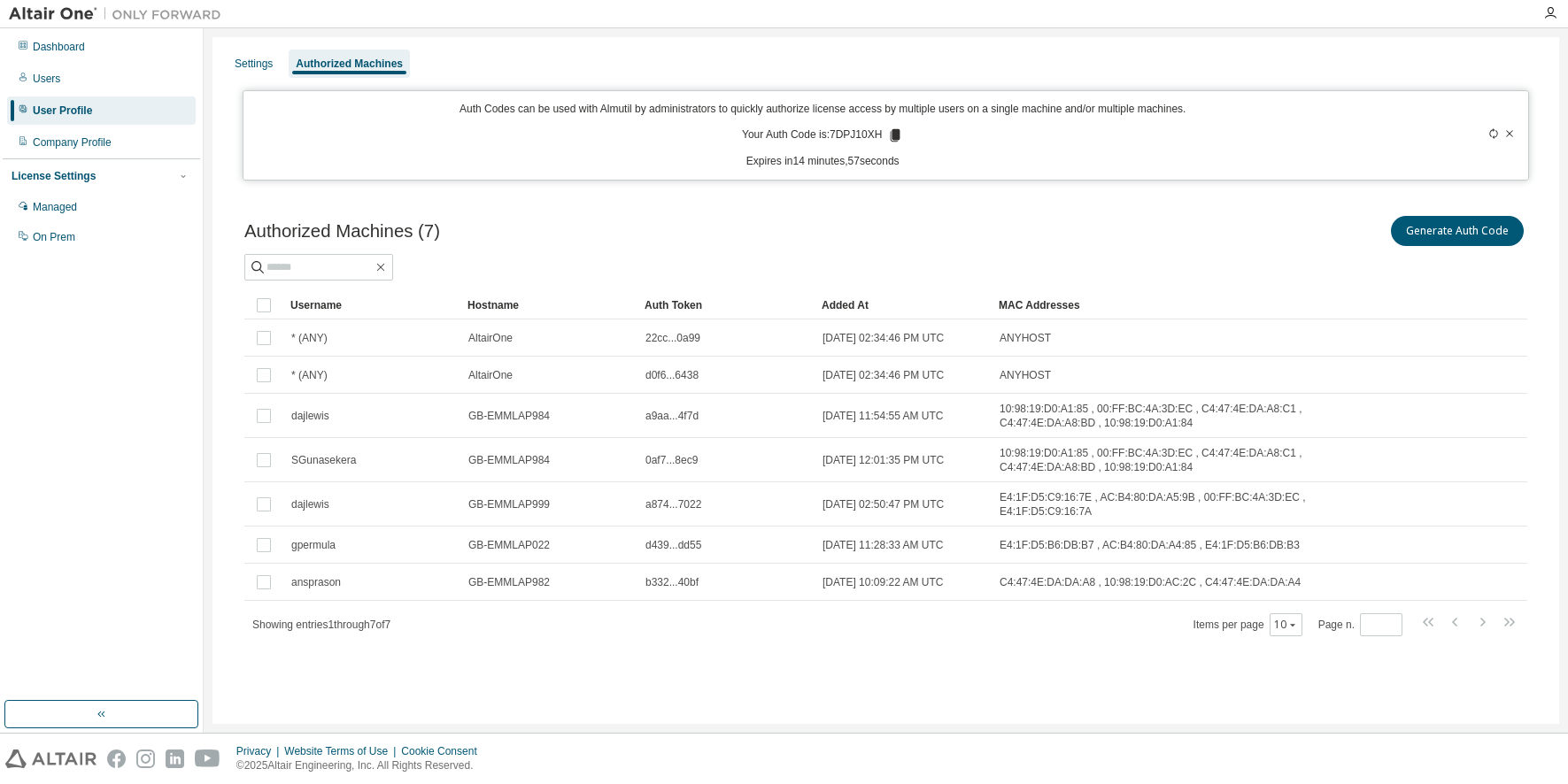
click at [865, 136] on p "Your Auth Code is: 7DPJ10XH" at bounding box center [822, 134] width 161 height 16
drag, startPoint x: 865, startPoint y: 136, endPoint x: 849, endPoint y: 133, distance: 16.3
click at [849, 133] on p "Your Auth Code is: 7DPJ10XH" at bounding box center [822, 134] width 161 height 16
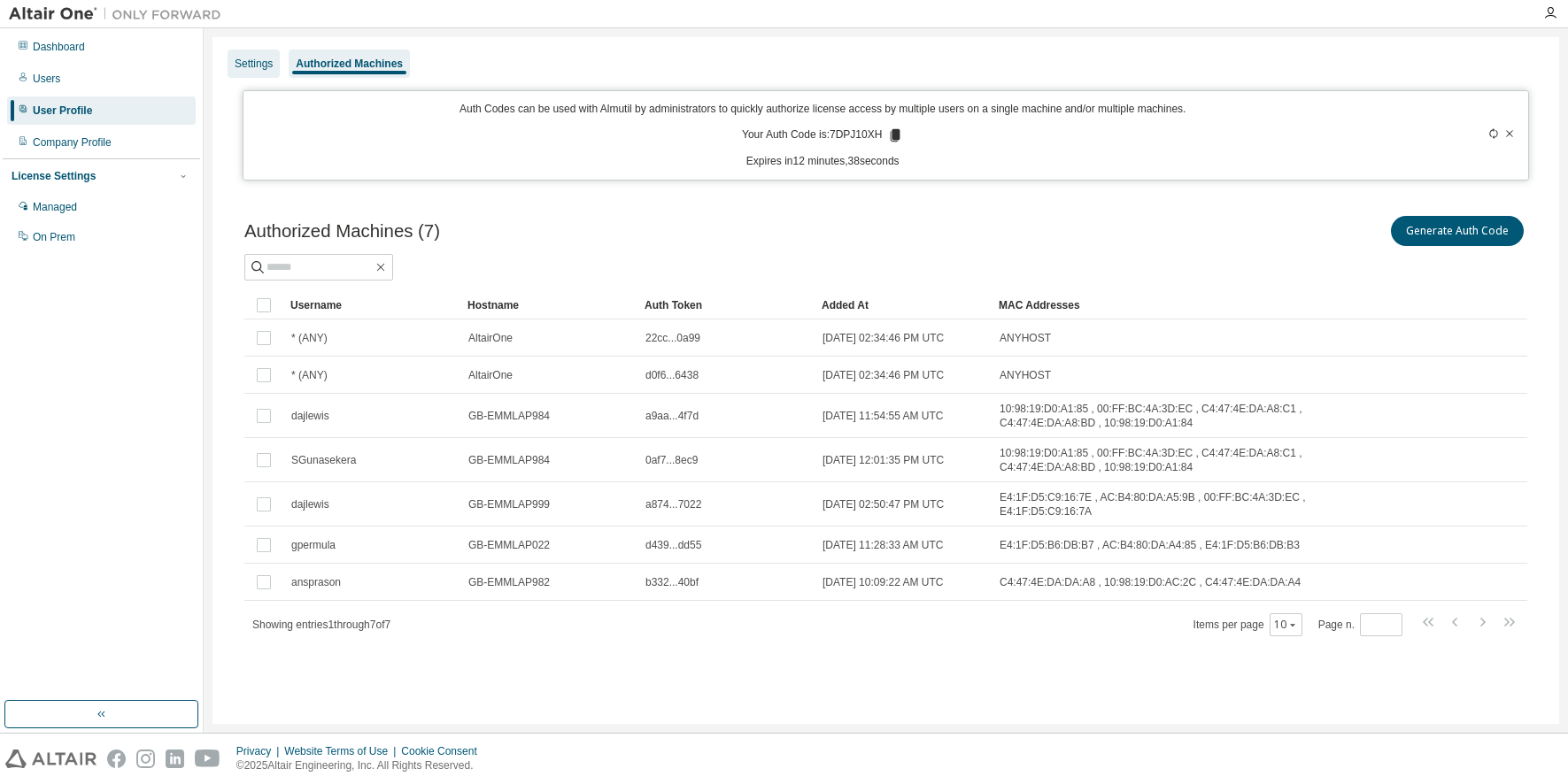
click at [261, 71] on div "Settings" at bounding box center [253, 63] width 52 height 29
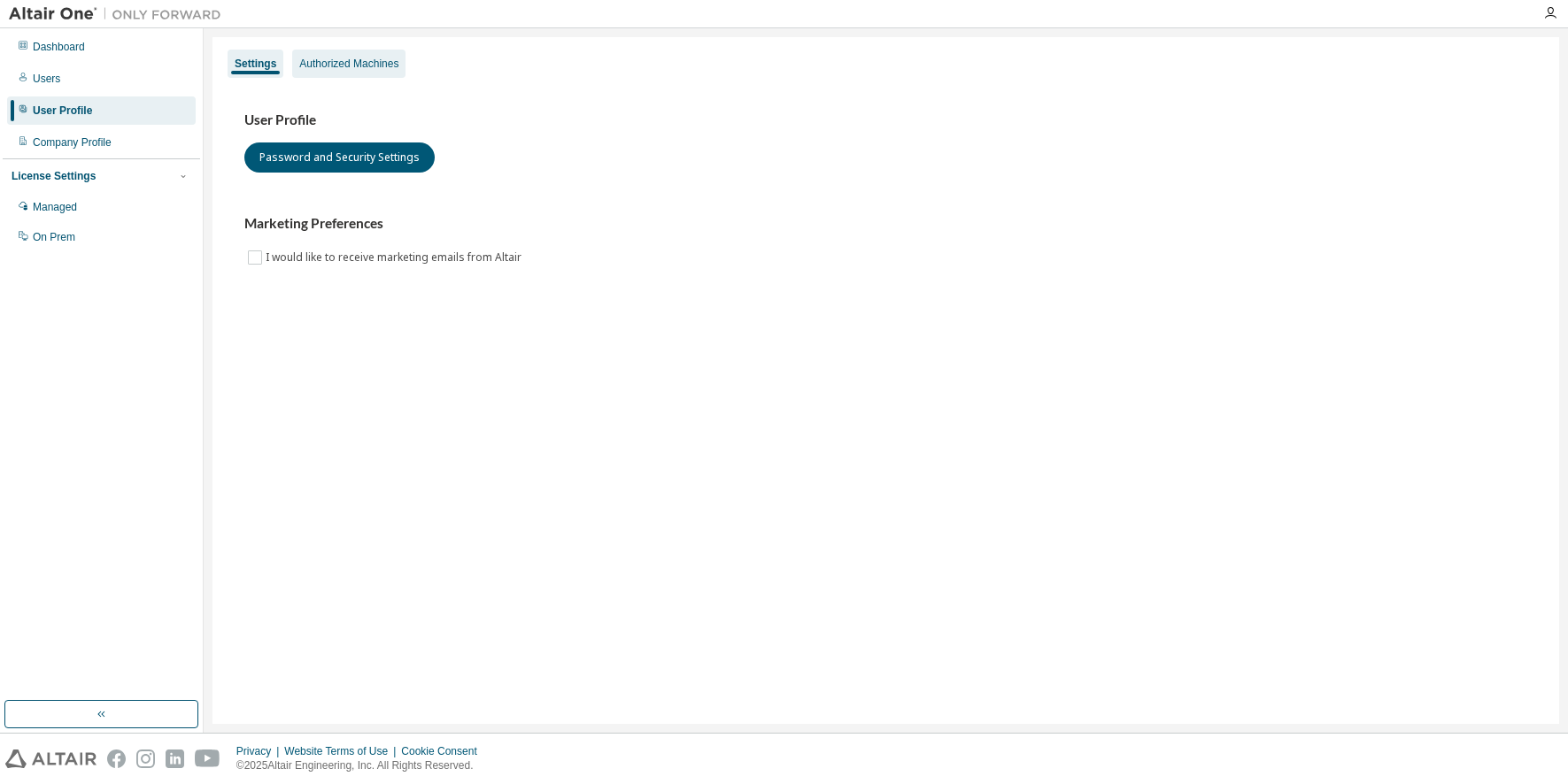
click at [346, 53] on div "Authorized Machines" at bounding box center [348, 63] width 113 height 29
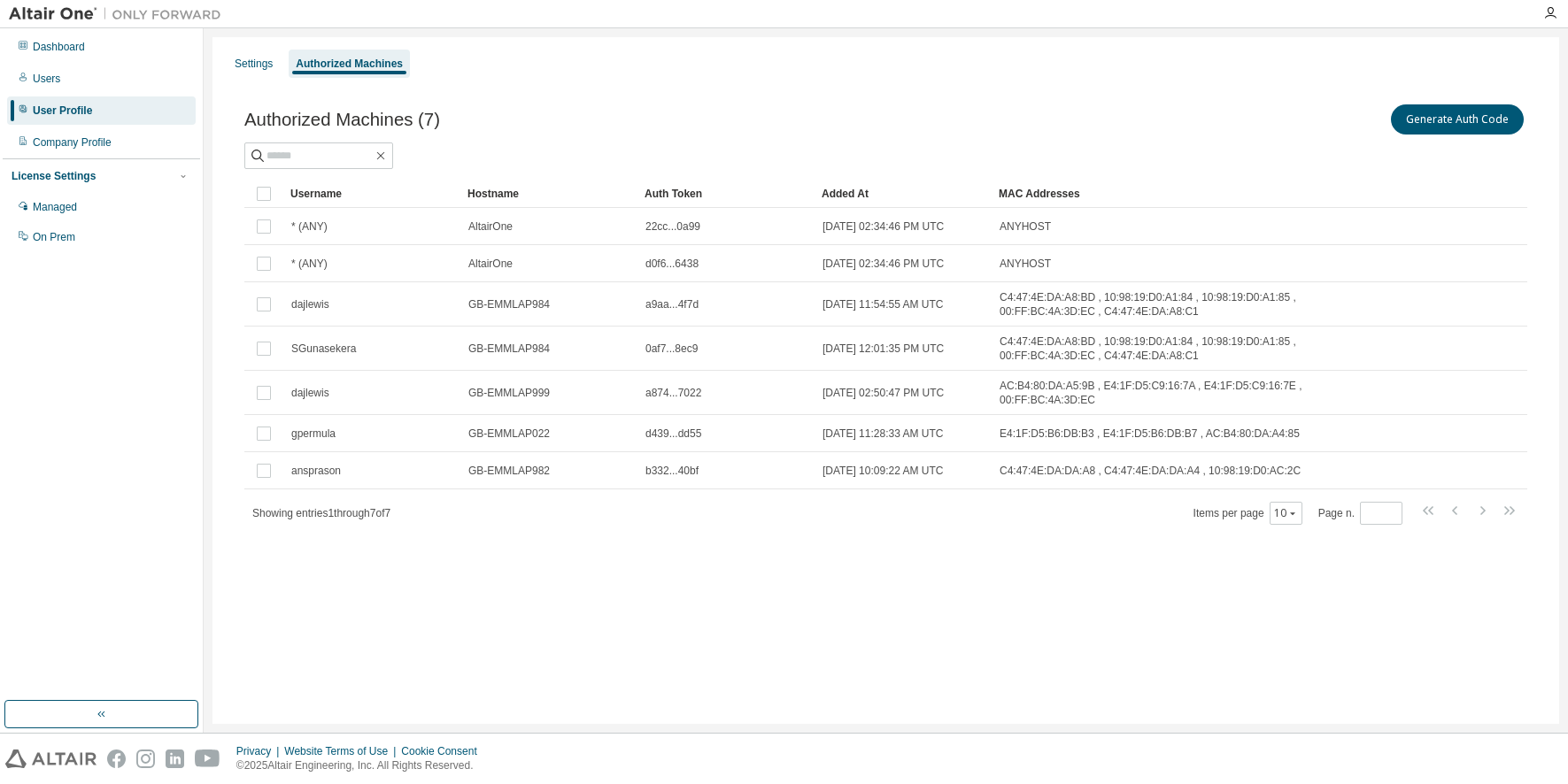
click at [770, 77] on div "Settings Authorized Machines" at bounding box center [886, 63] width 1326 height 32
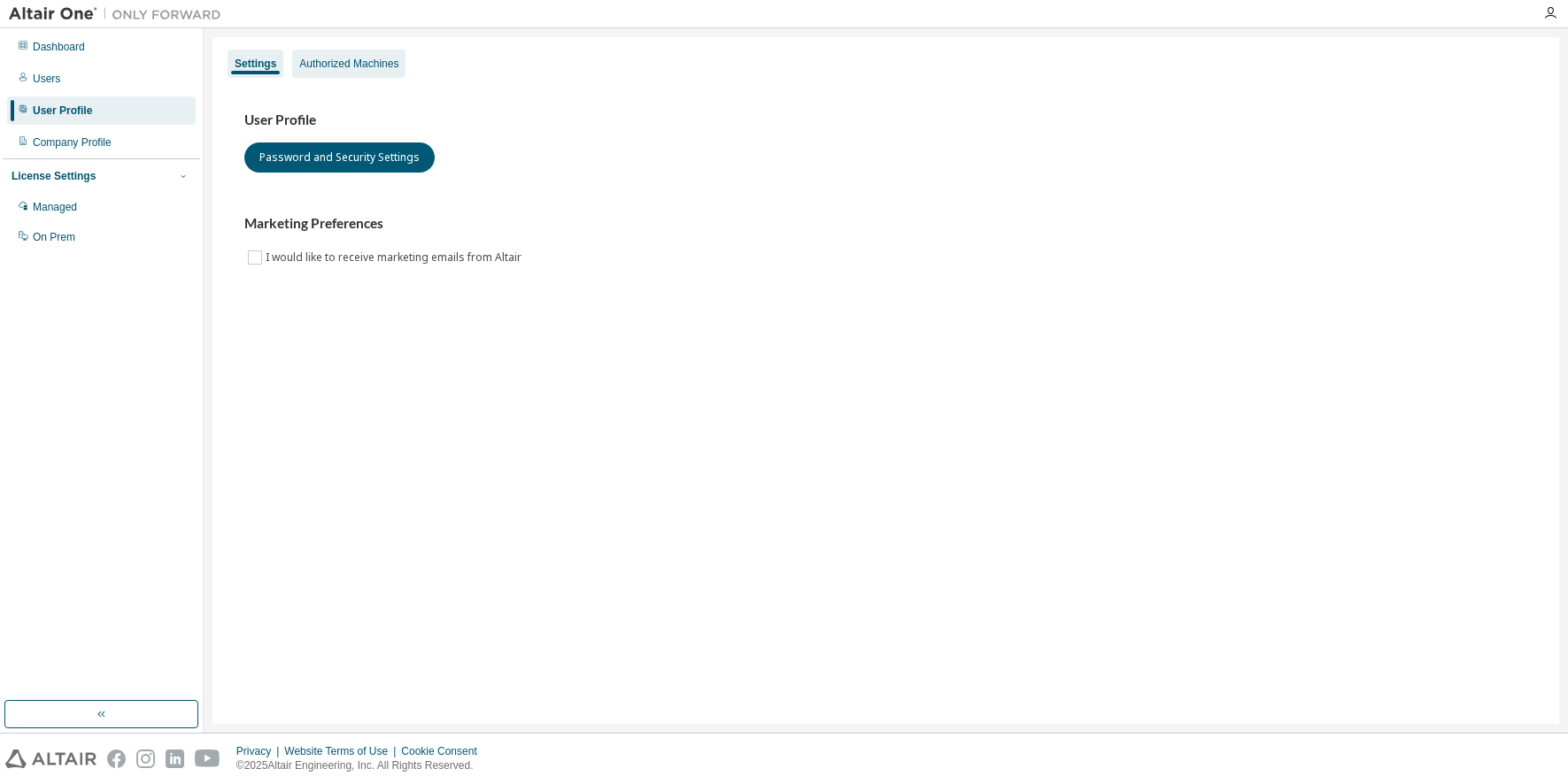
click at [312, 60] on div "Authorized Machines" at bounding box center [349, 63] width 99 height 14
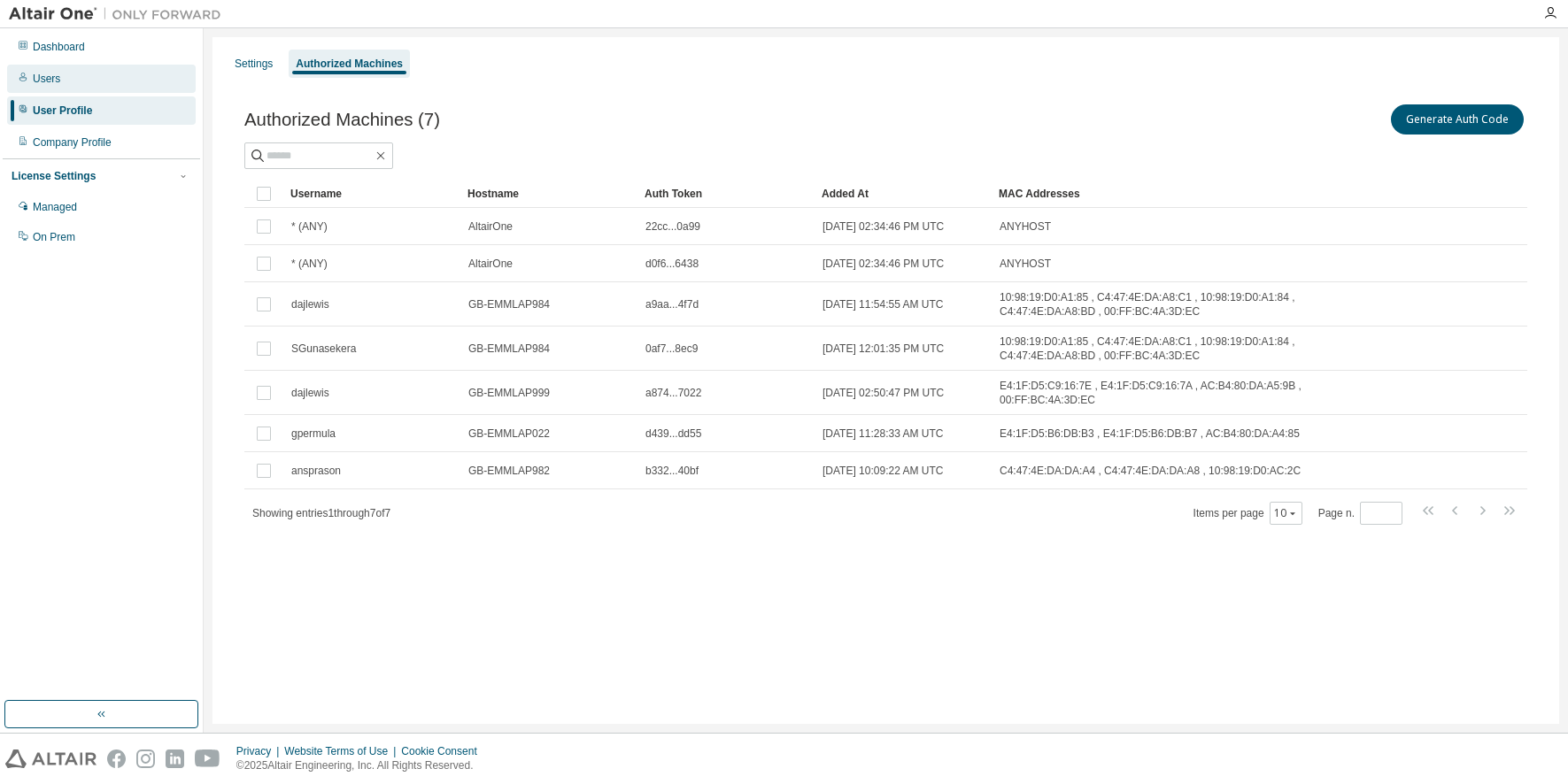
click at [62, 83] on div "Users" at bounding box center [101, 78] width 189 height 29
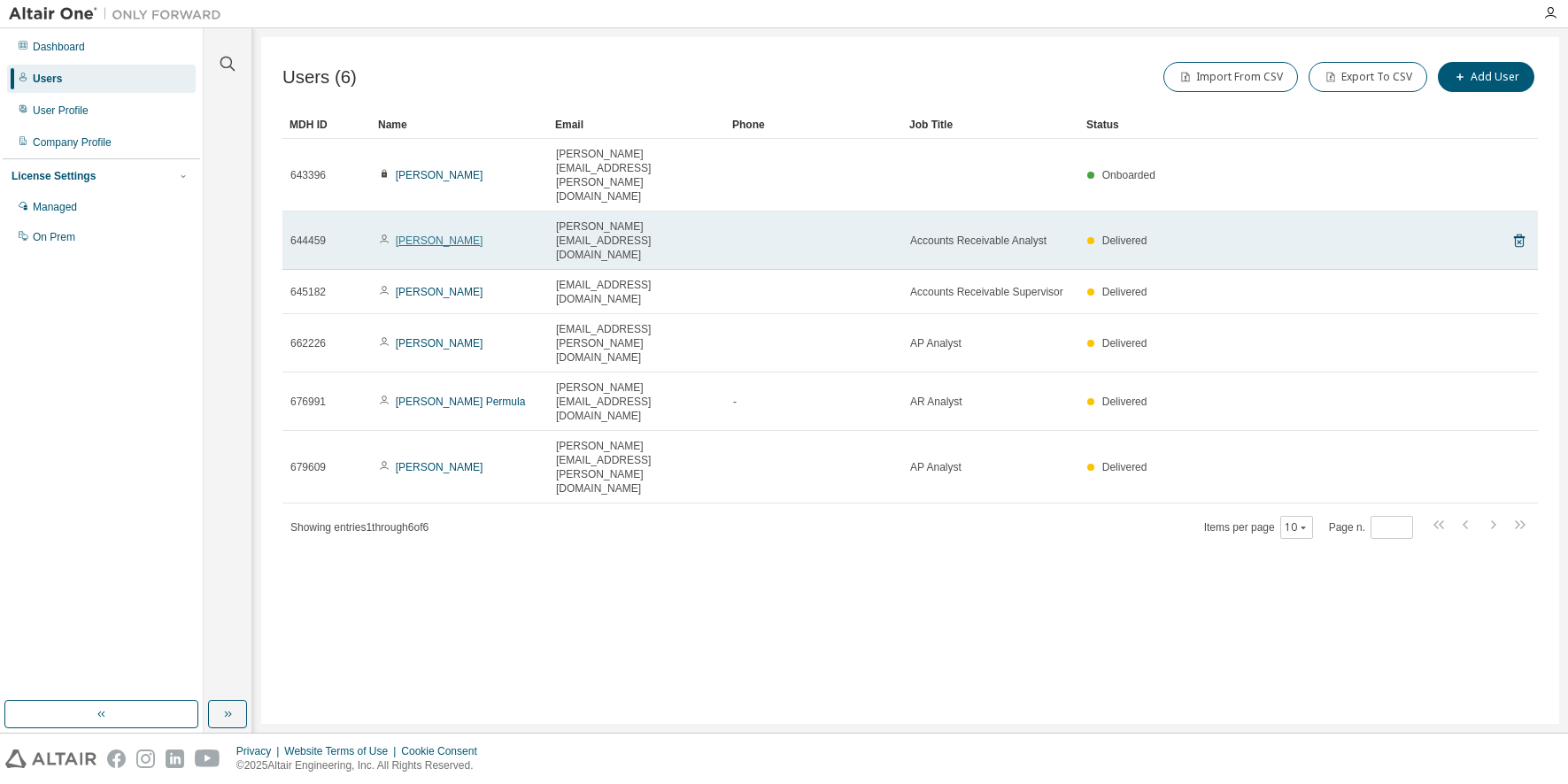
click at [411, 235] on link "[PERSON_NAME]" at bounding box center [439, 240] width 87 height 12
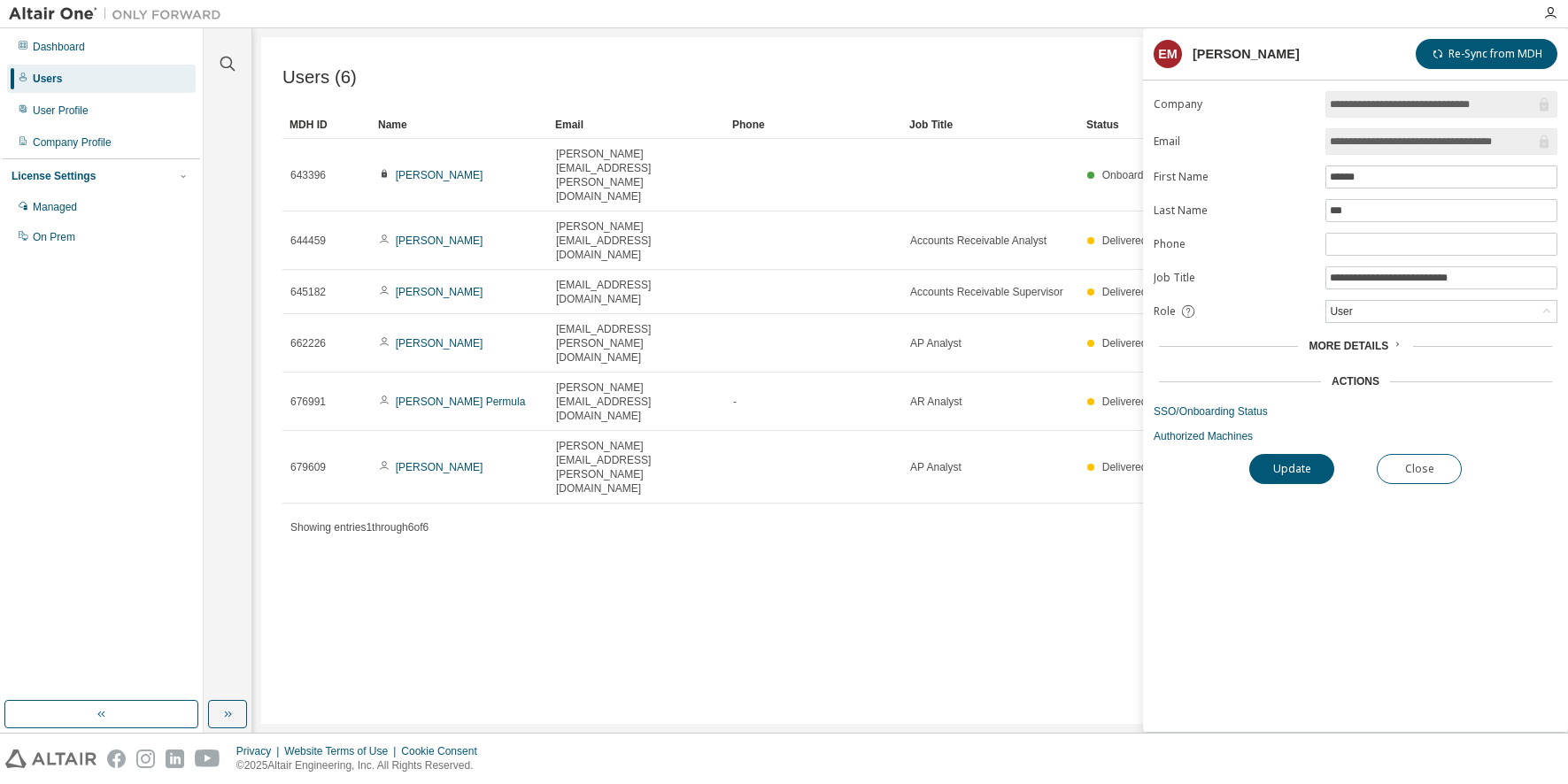
click at [897, 486] on div "Users (6) Import From CSV Export To CSV Add User Clear Load Save Save As Field …" at bounding box center [911, 380] width 1298 height 686
click at [1074, 474] on div "Users (6) Import From CSV Export To CSV Add User Clear Load Save Save As Field …" at bounding box center [911, 380] width 1298 height 686
click at [1071, 52] on div "Users (6) Import From CSV Export To CSV Add User Clear Load Save Save As Field …" at bounding box center [911, 380] width 1298 height 686
click at [1432, 462] on button "Close" at bounding box center [1419, 468] width 85 height 30
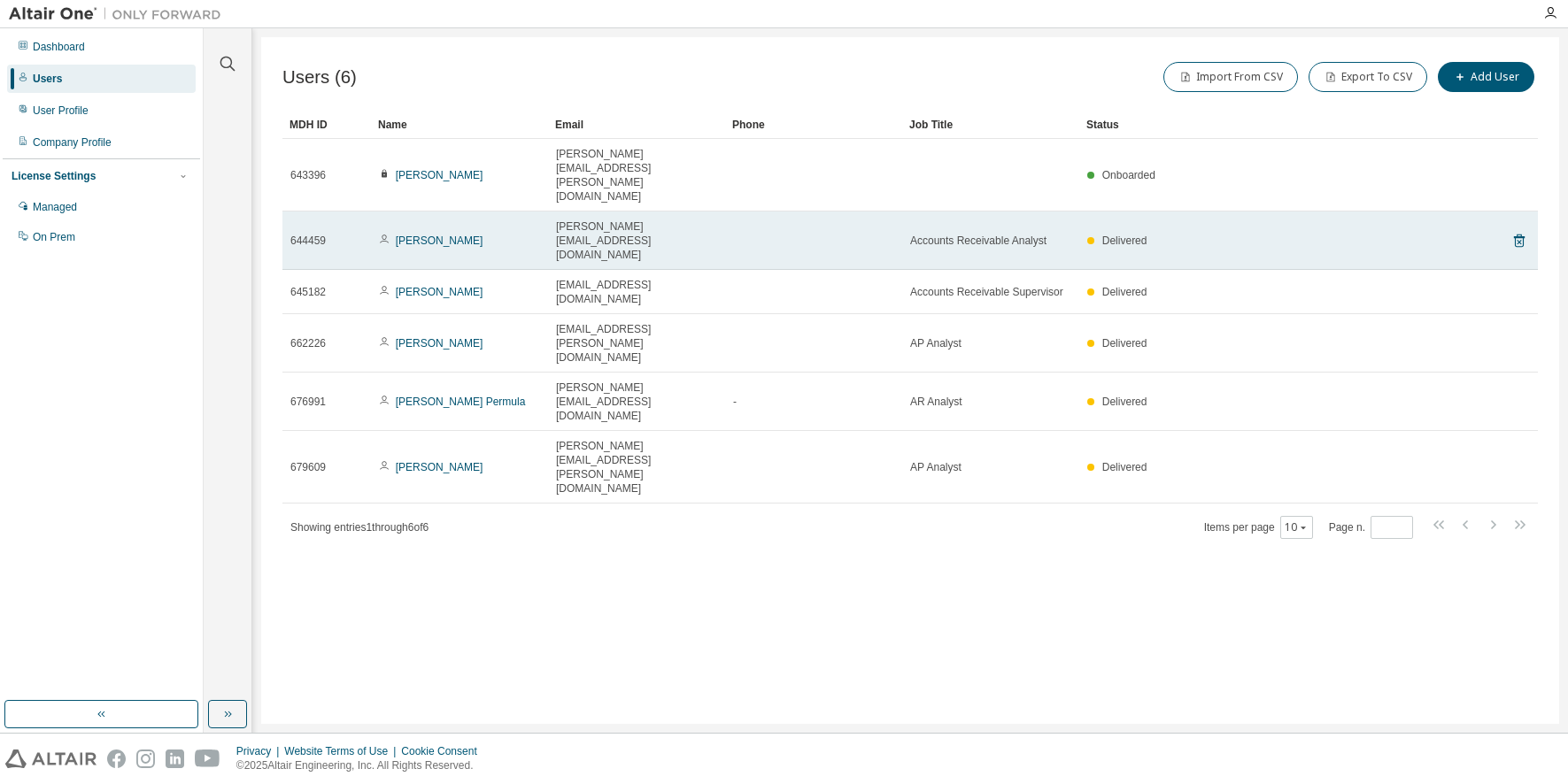
click at [617, 219] on span "[PERSON_NAME][EMAIL_ADDRESS][DOMAIN_NAME]" at bounding box center [636, 240] width 161 height 42
click at [439, 235] on link "[PERSON_NAME]" at bounding box center [439, 240] width 87 height 12
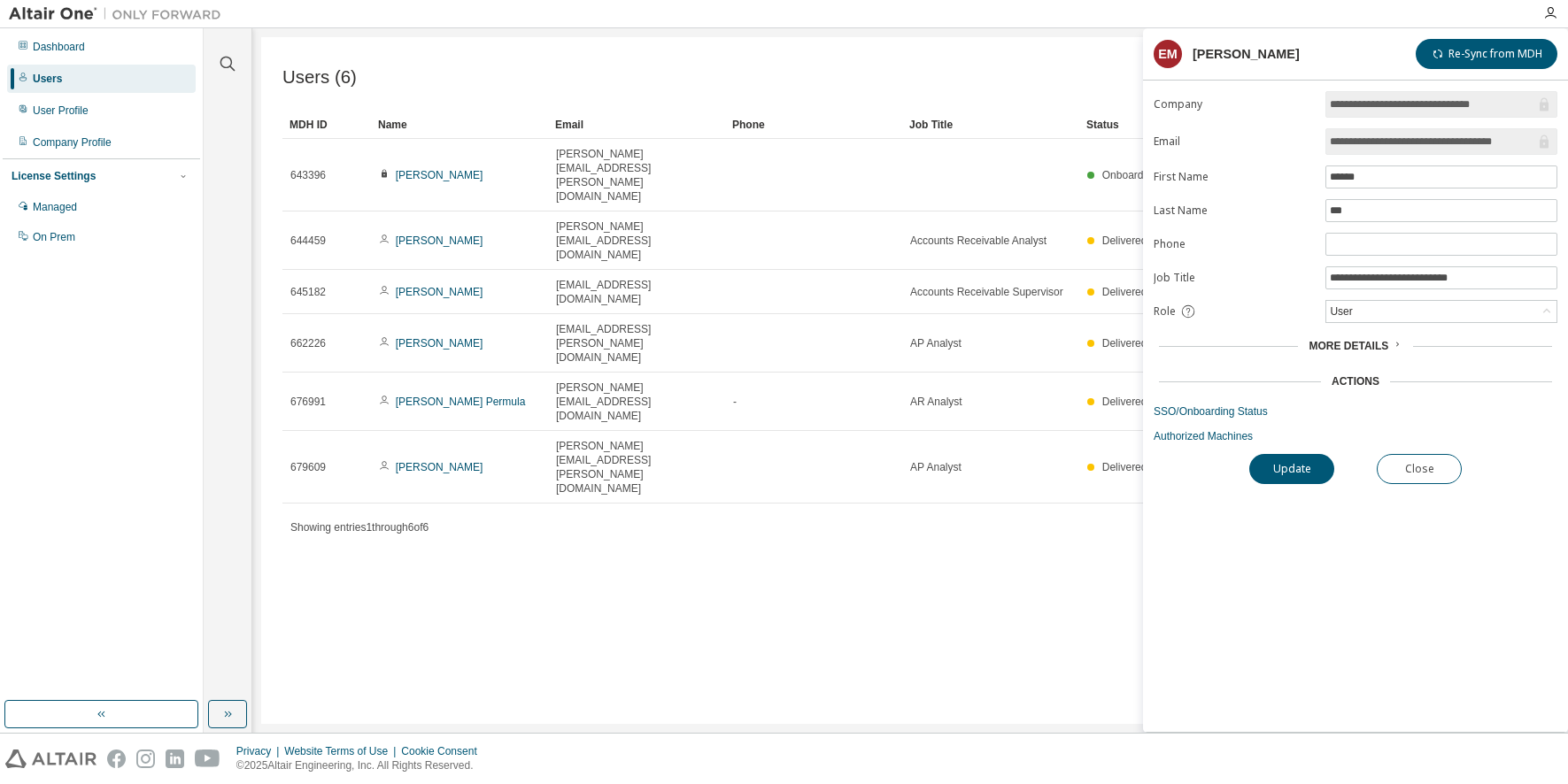
click at [1373, 349] on span "More Details" at bounding box center [1348, 345] width 80 height 12
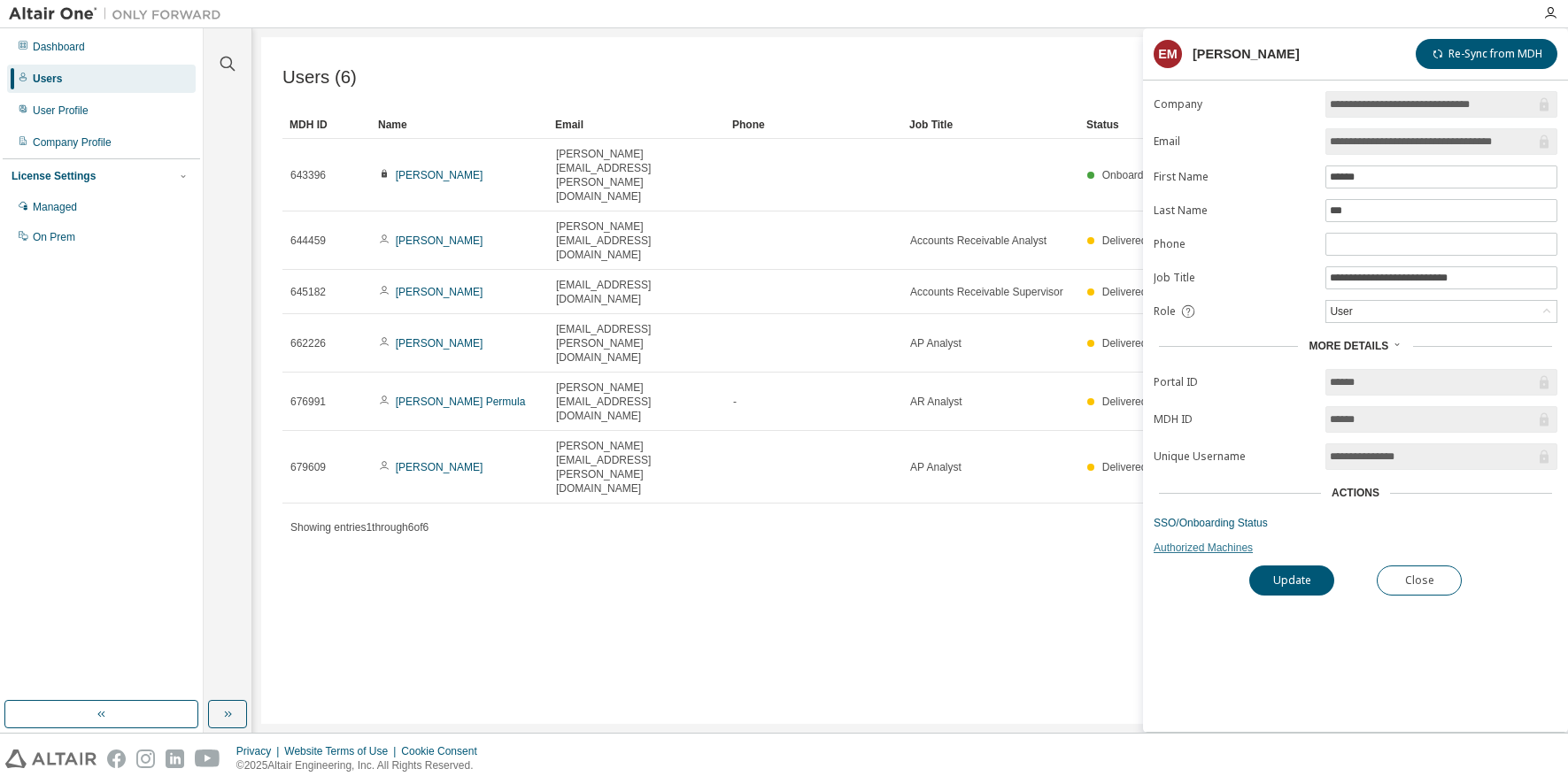
click at [1229, 548] on link "Authorized Machines" at bounding box center [1355, 548] width 404 height 14
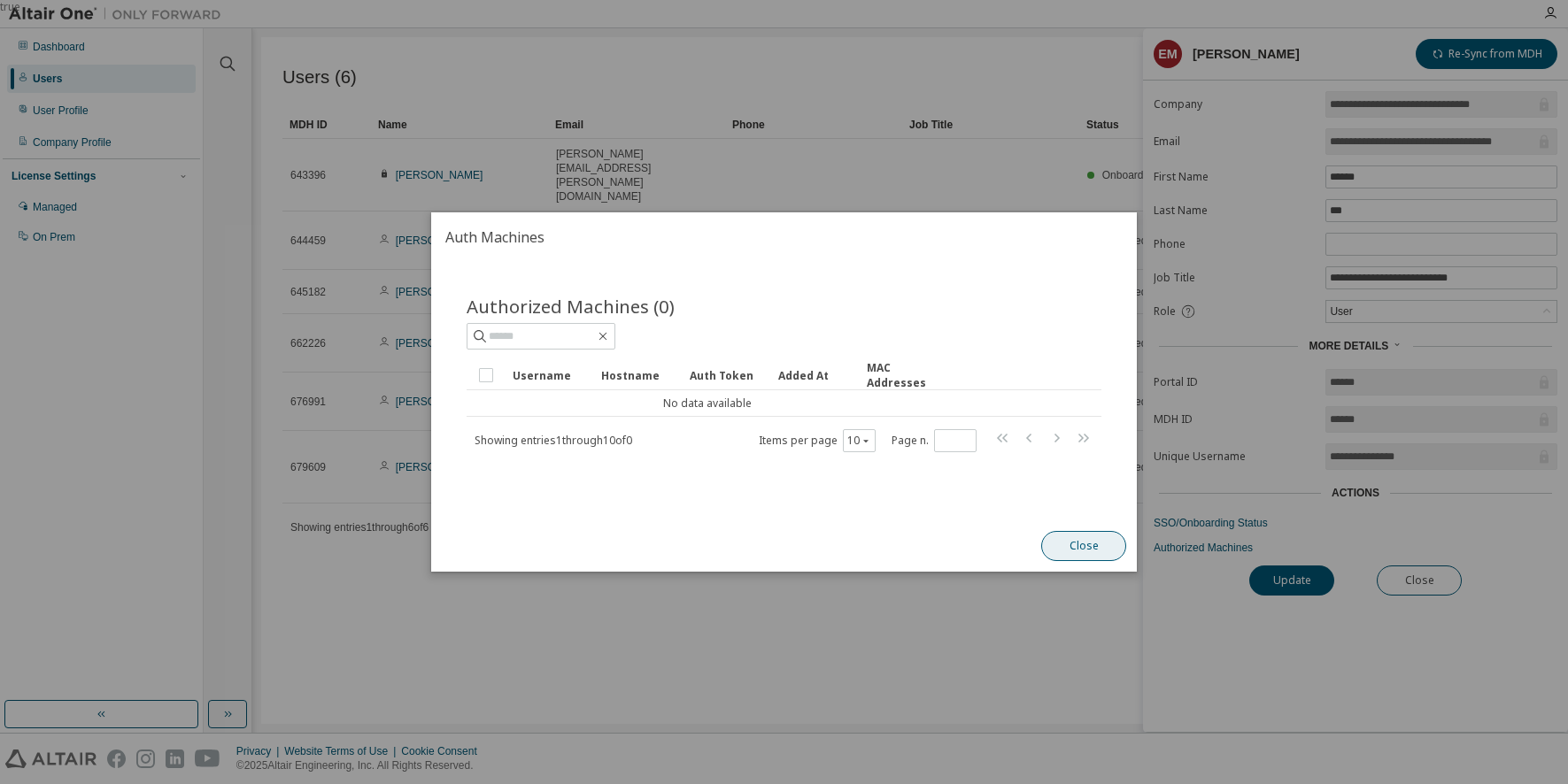
click at [1076, 541] on button "Close" at bounding box center [1084, 546] width 85 height 30
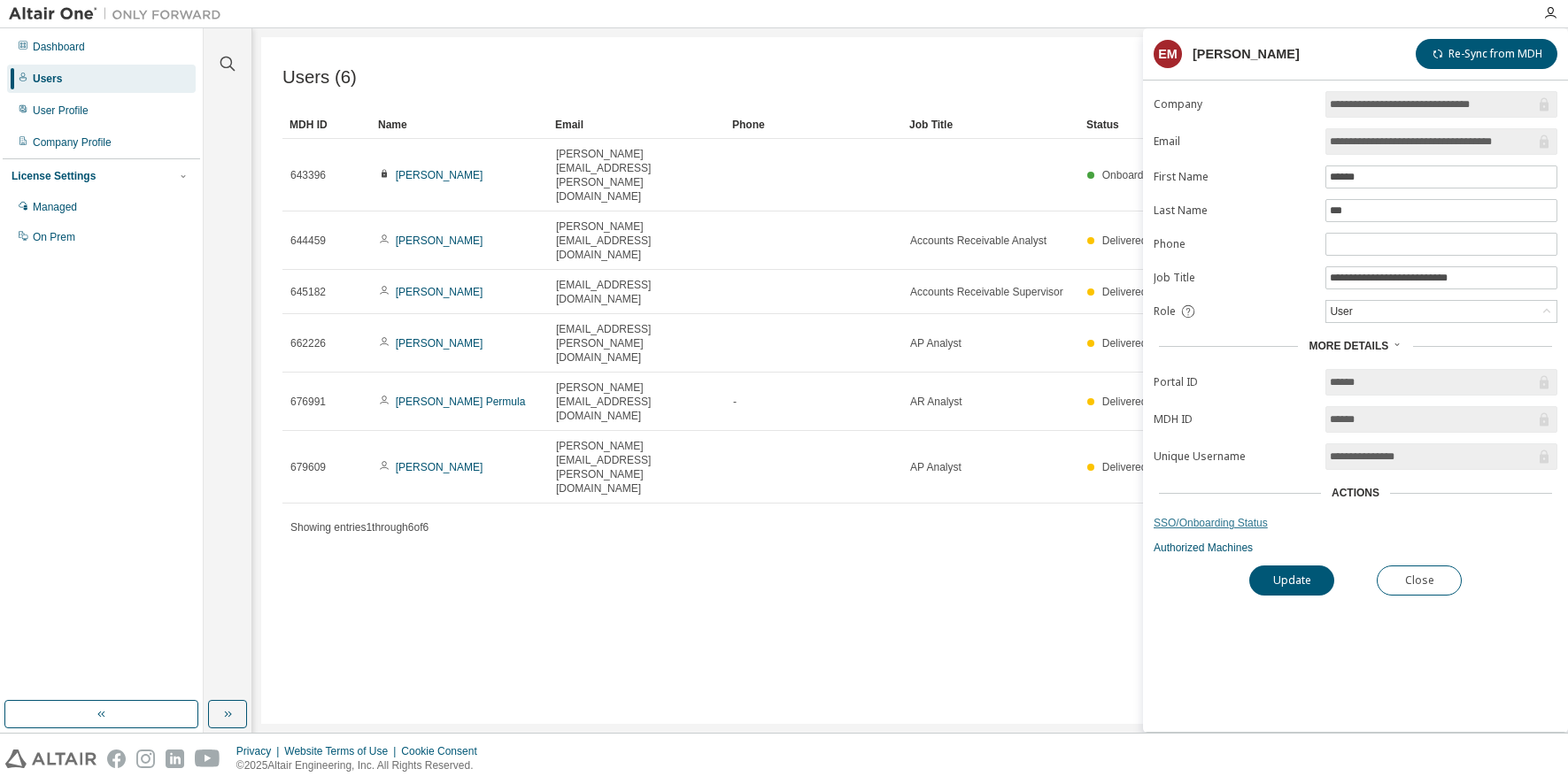
click at [1201, 523] on link "SSO/Onboarding Status" at bounding box center [1355, 523] width 404 height 14
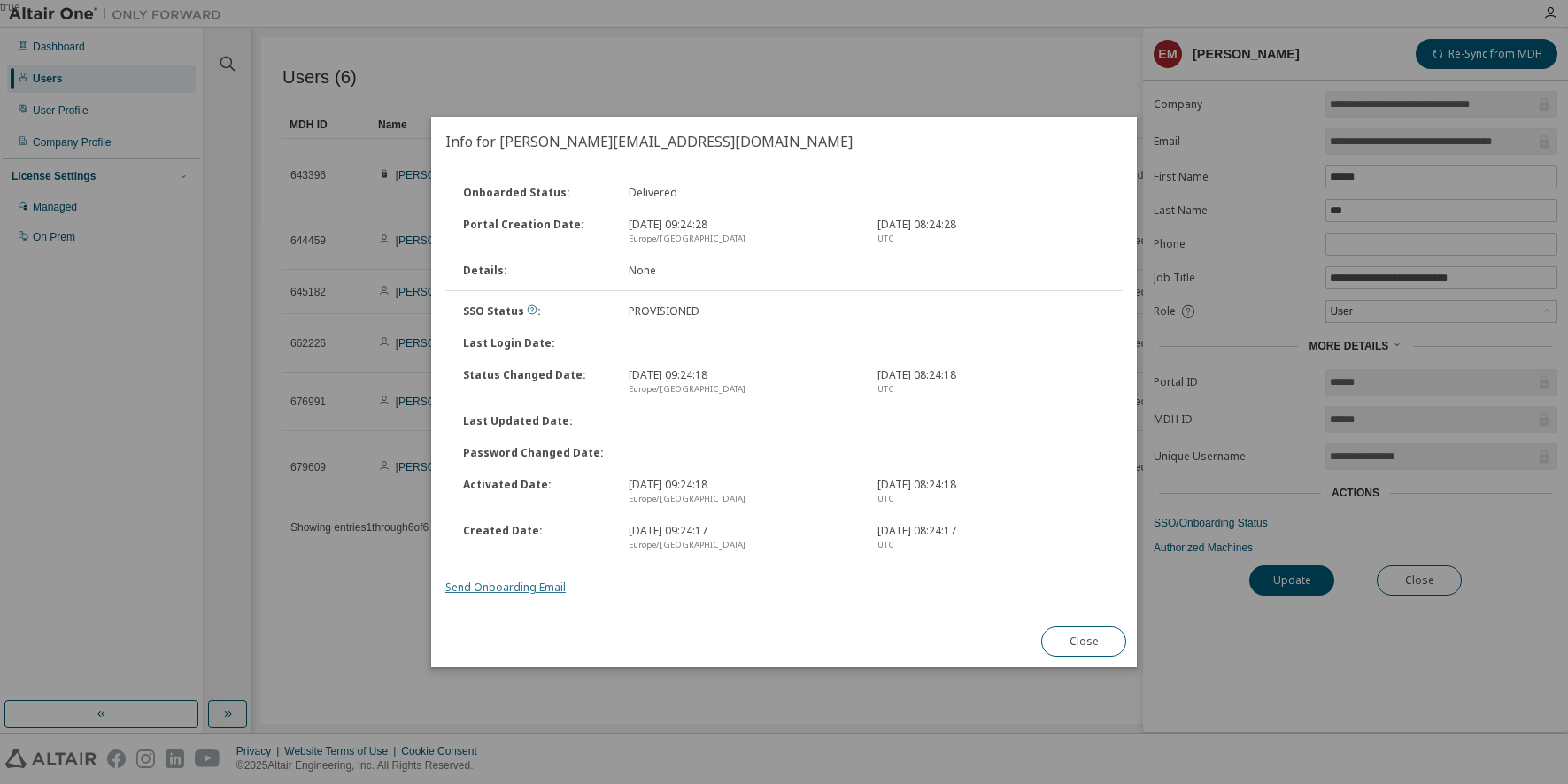
click at [507, 588] on link "Send Onboarding Email" at bounding box center [505, 587] width 121 height 15
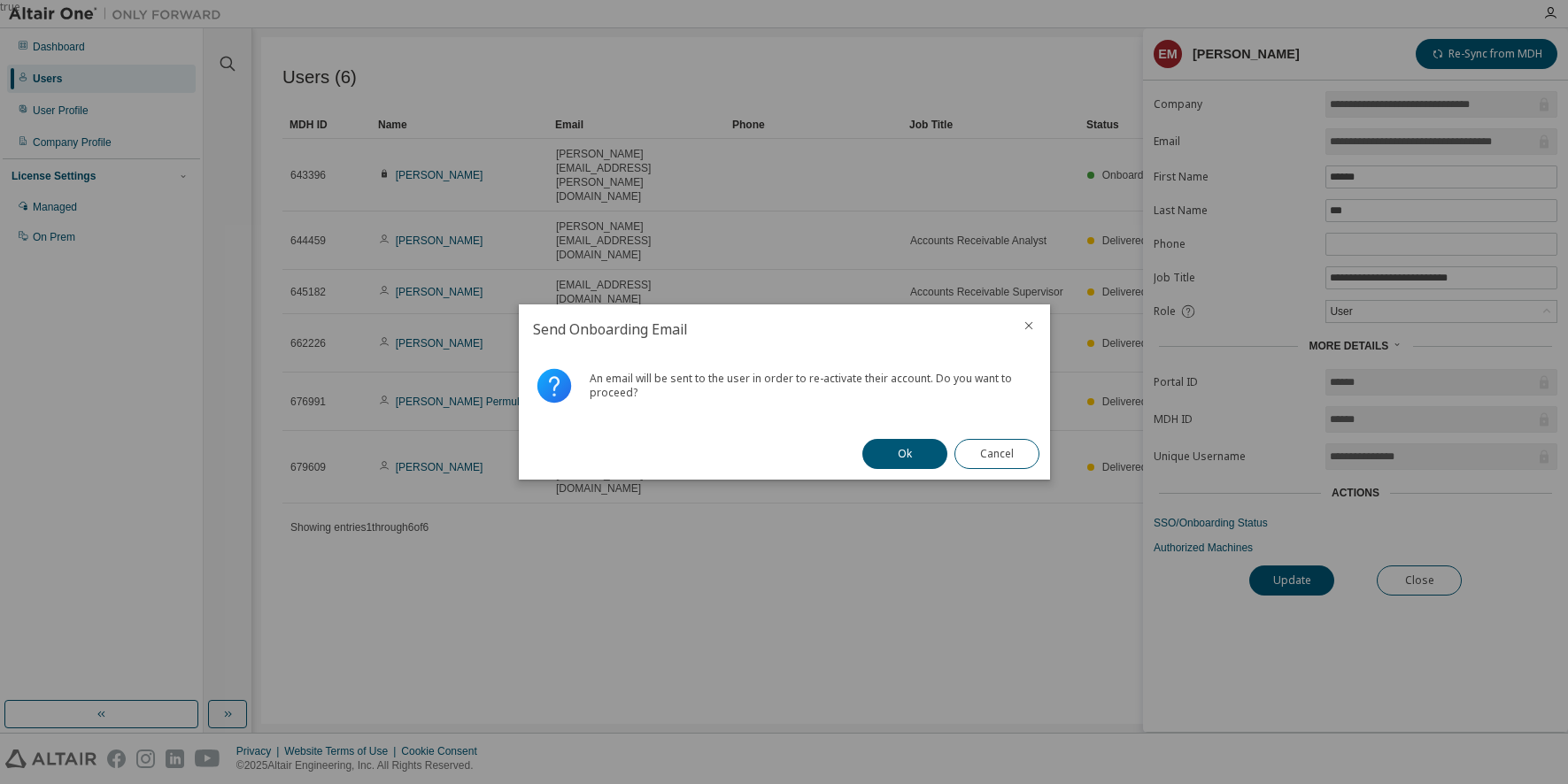
click at [900, 455] on button "Ok" at bounding box center [905, 454] width 85 height 30
click at [994, 454] on button "Close" at bounding box center [997, 454] width 85 height 30
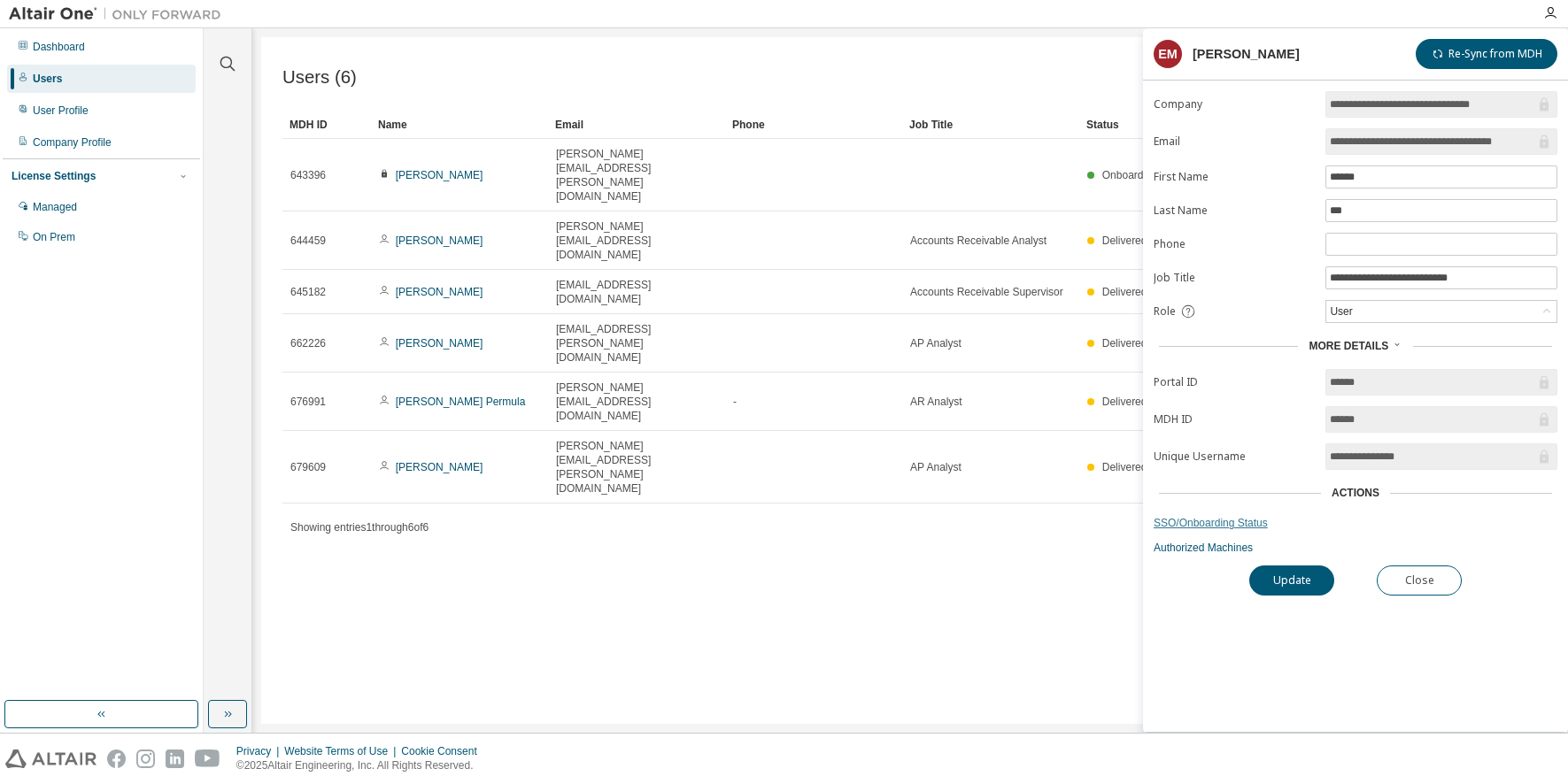
click at [1175, 522] on link "SSO/Onboarding Status" at bounding box center [1355, 523] width 404 height 14
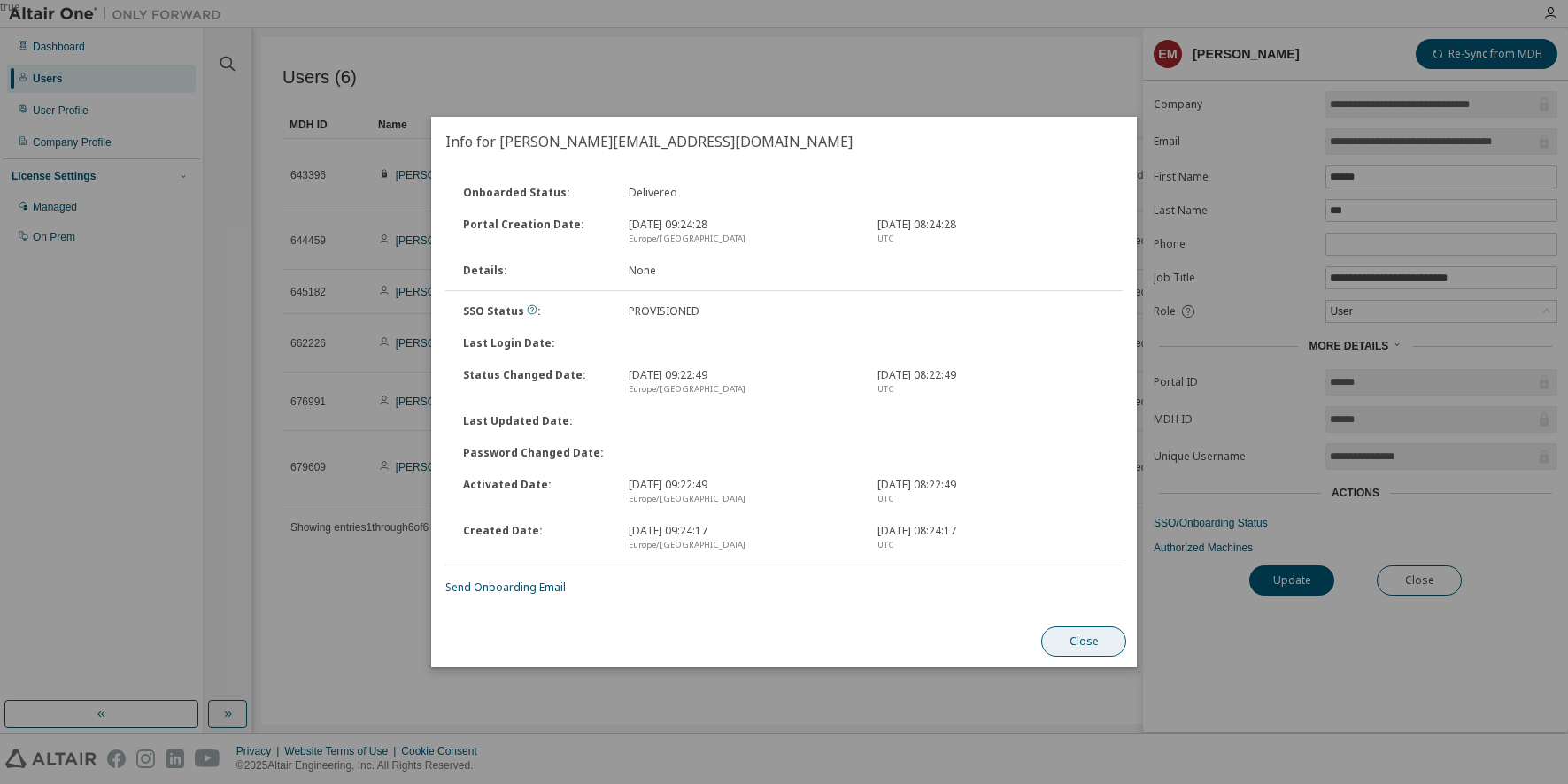
click at [1086, 639] on button "Close" at bounding box center [1084, 641] width 85 height 30
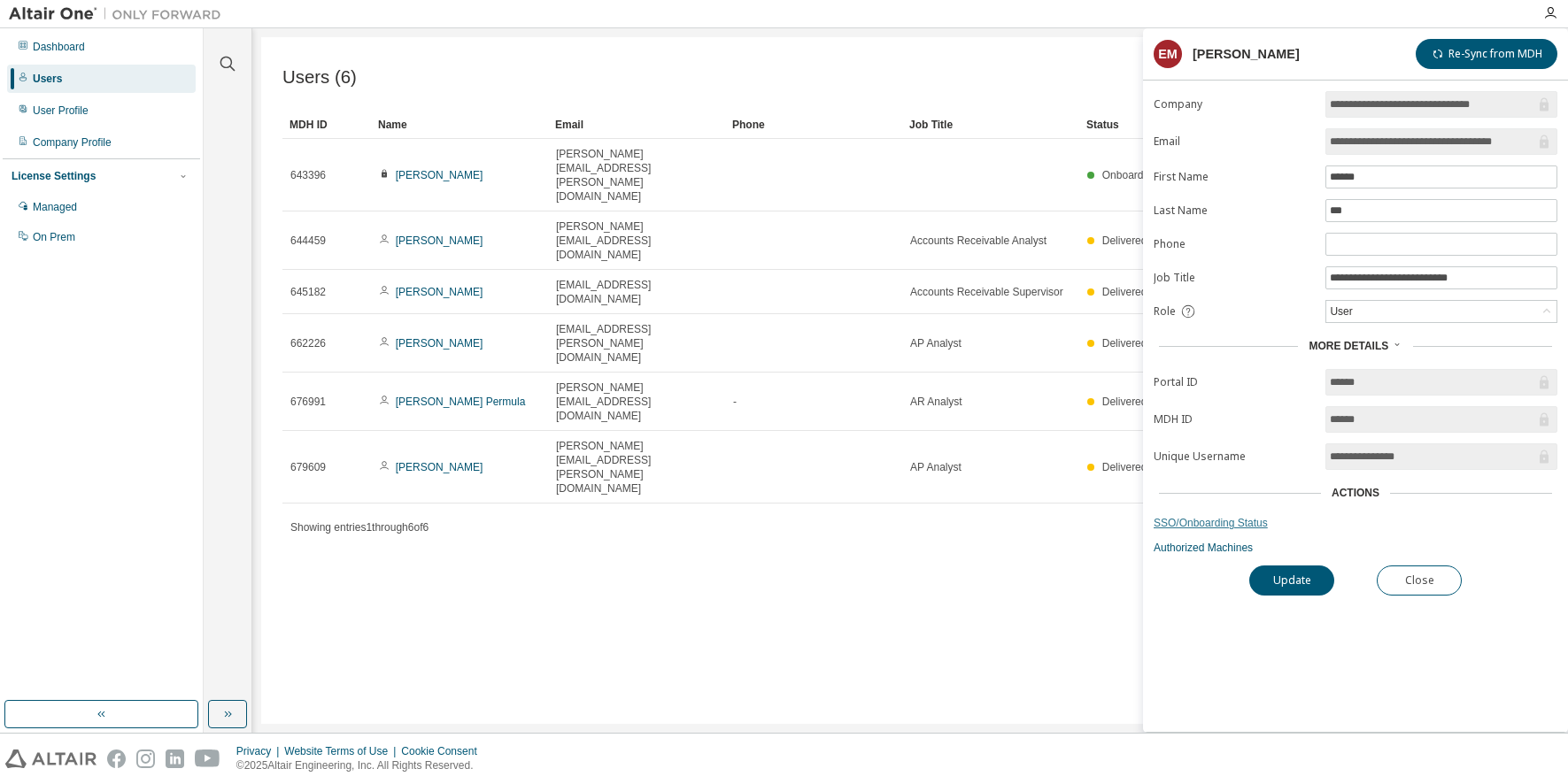
click at [1229, 524] on link "SSO/Onboarding Status" at bounding box center [1355, 523] width 404 height 14
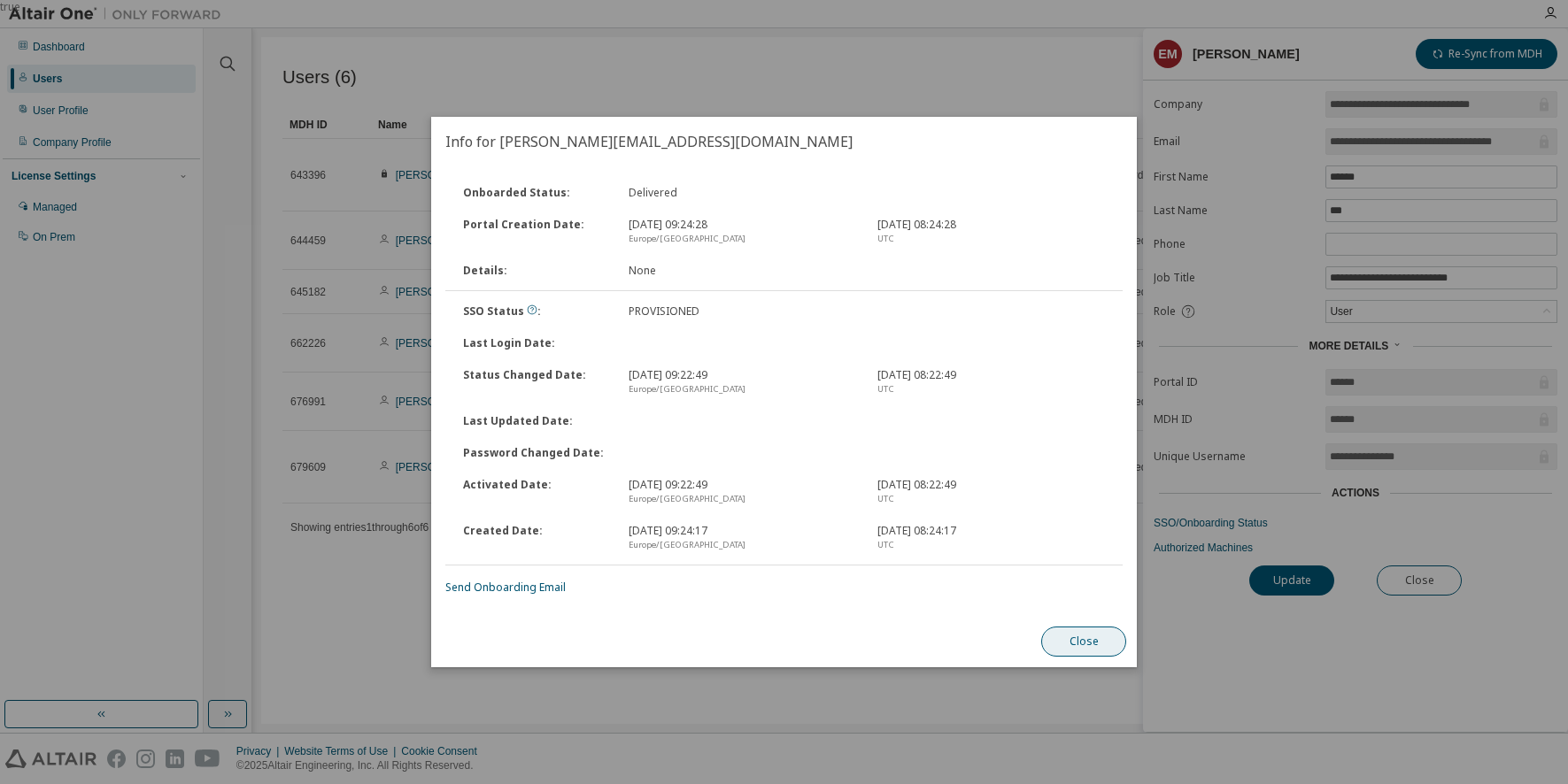
click at [1071, 651] on button "Close" at bounding box center [1084, 641] width 85 height 30
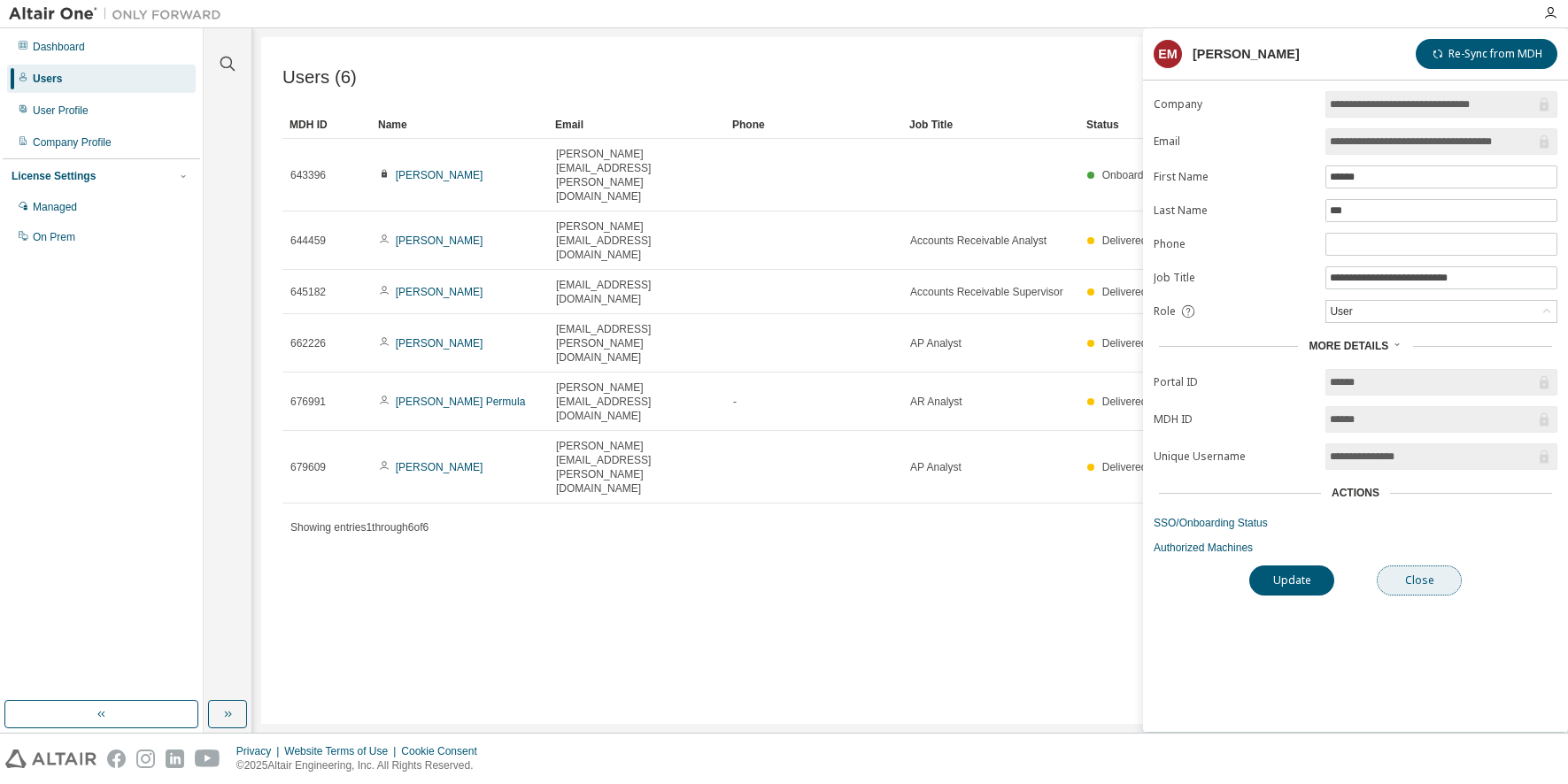
click at [1437, 588] on button "Close" at bounding box center [1419, 581] width 85 height 30
